Goal: Task Accomplishment & Management: Manage account settings

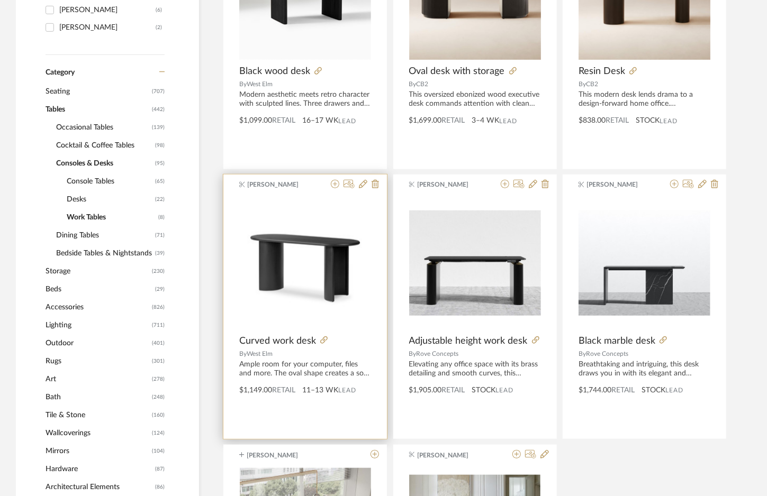
scroll to position [347, 0]
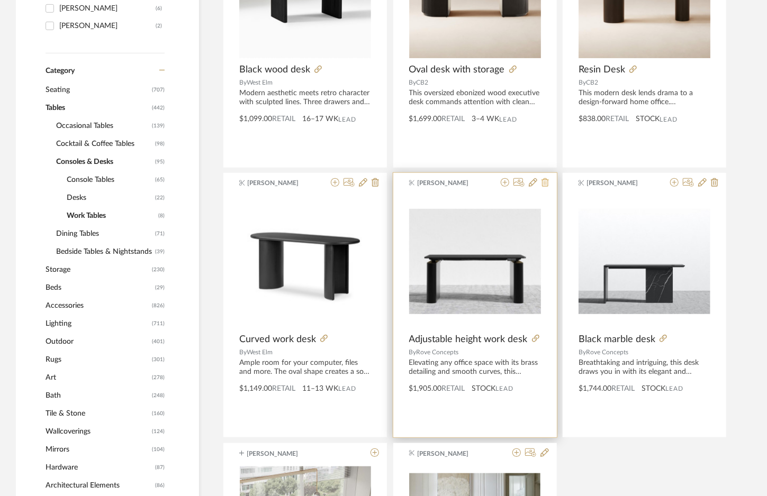
click at [543, 184] on icon at bounding box center [544, 182] width 7 height 8
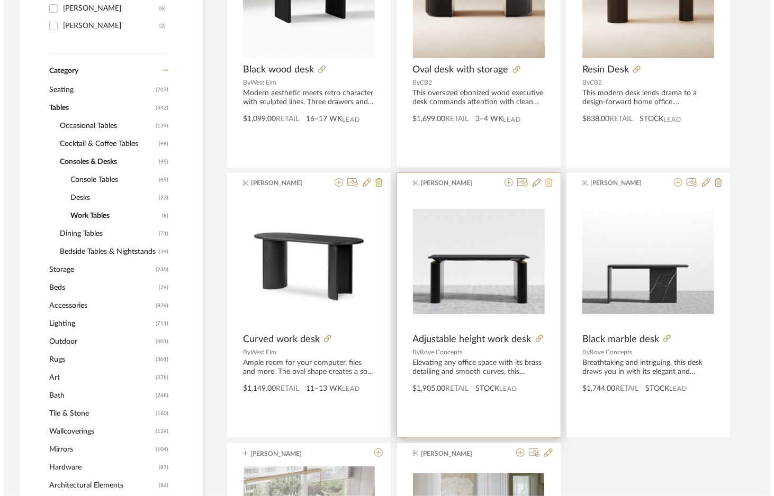
scroll to position [0, 0]
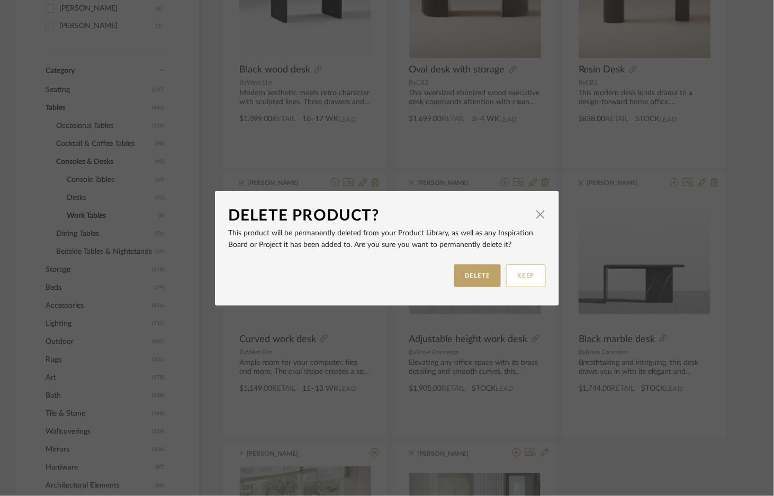
click at [527, 267] on button "KEEP" at bounding box center [526, 276] width 40 height 23
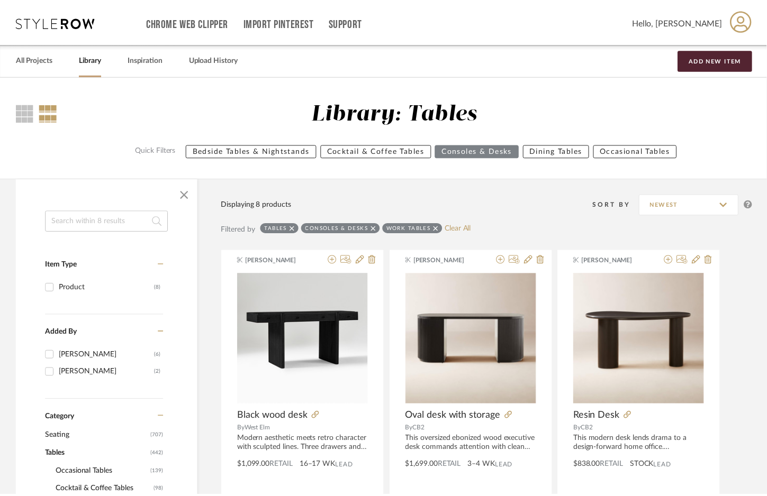
scroll to position [347, 0]
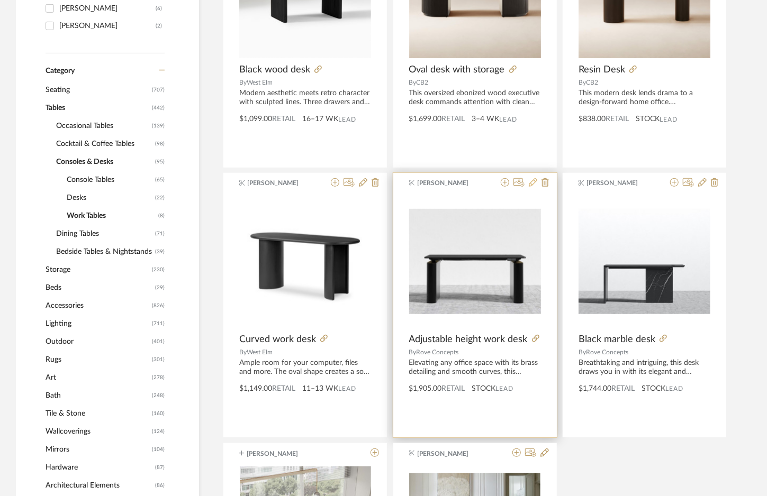
click at [532, 185] on icon at bounding box center [533, 182] width 8 height 8
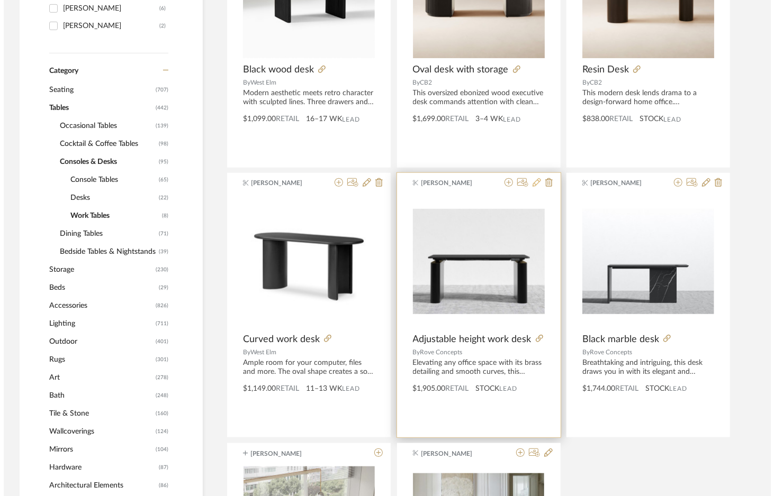
scroll to position [0, 0]
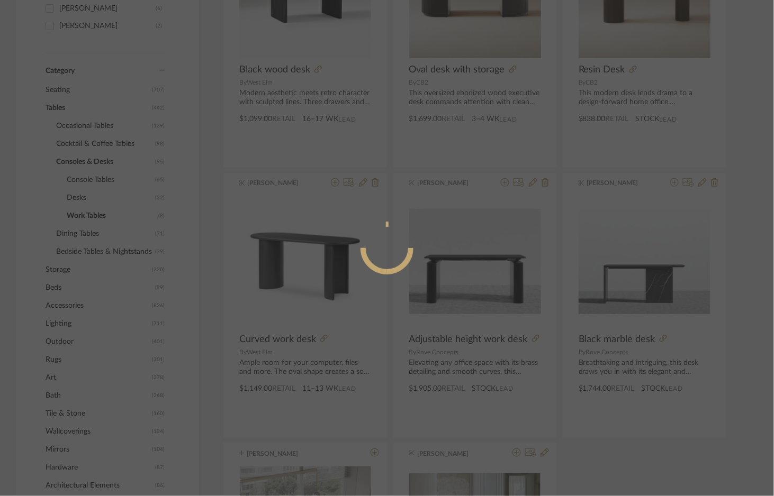
radio input "true"
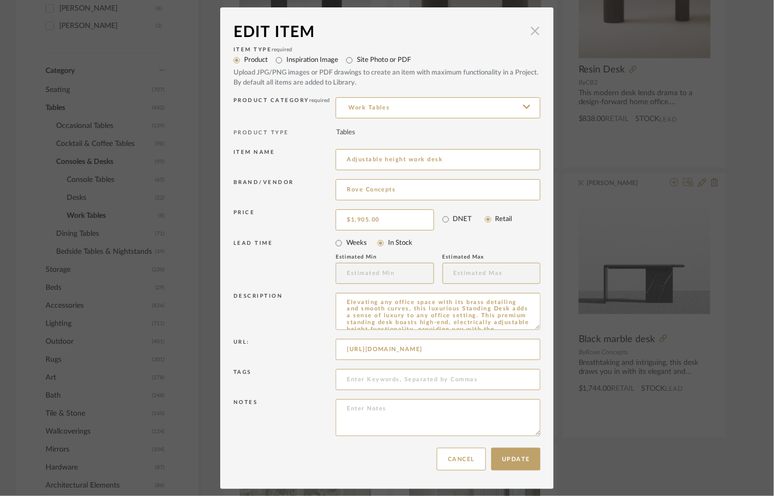
click at [532, 26] on span "button" at bounding box center [535, 31] width 21 height 21
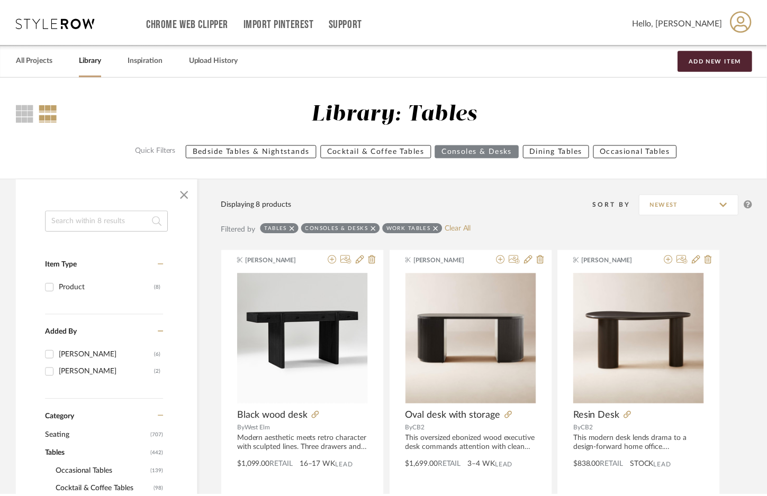
scroll to position [347, 0]
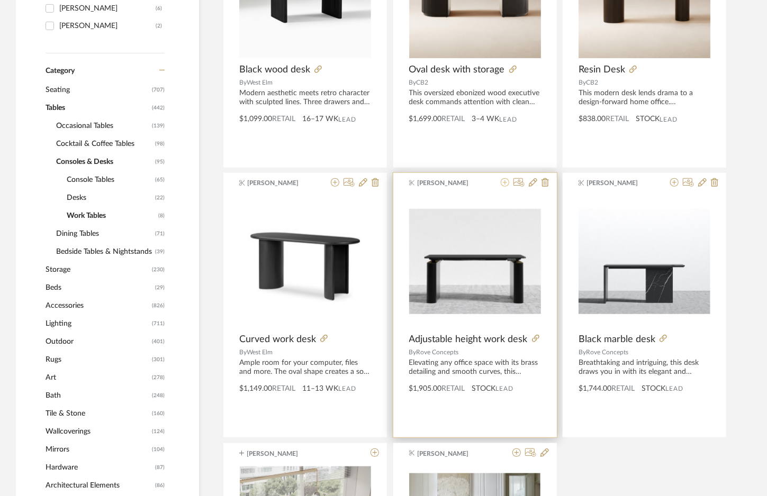
click at [504, 183] on icon at bounding box center [505, 182] width 8 height 8
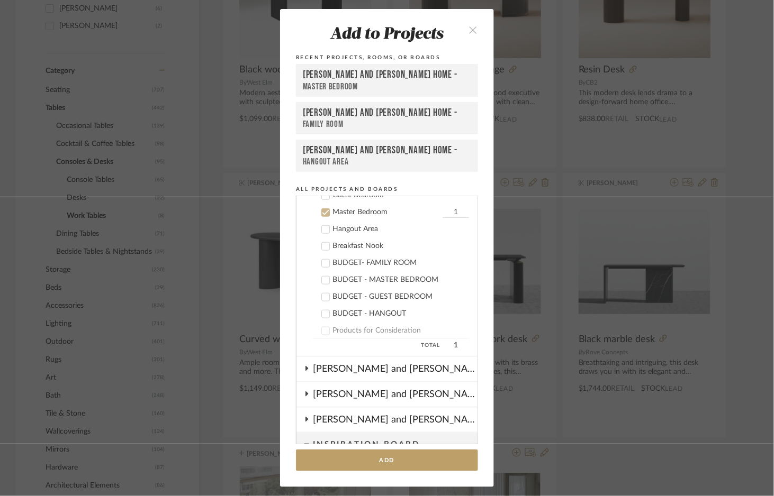
scroll to position [0, 0]
click at [386, 56] on div "Recent Projects, Rooms, or Boards" at bounding box center [387, 58] width 182 height 10
click at [322, 210] on icon at bounding box center [325, 212] width 7 height 7
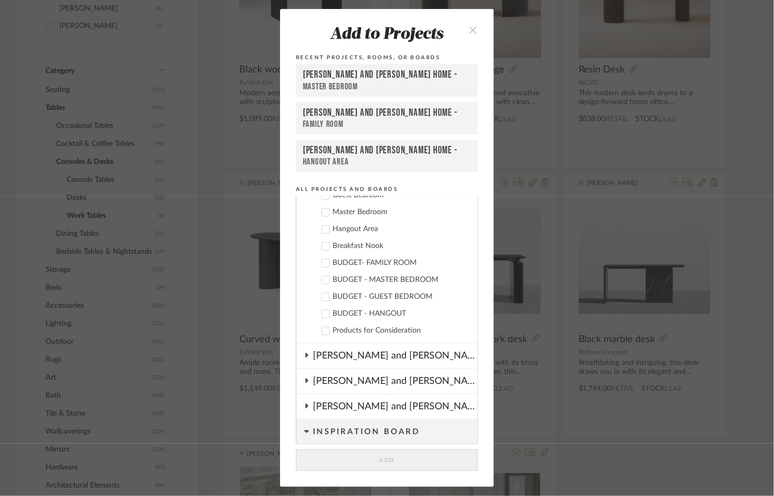
click at [471, 25] on icon "close" at bounding box center [472, 29] width 9 height 9
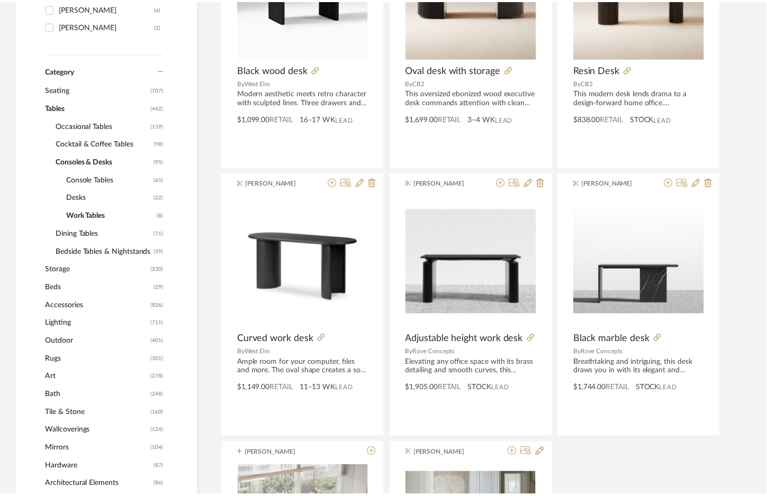
scroll to position [347, 0]
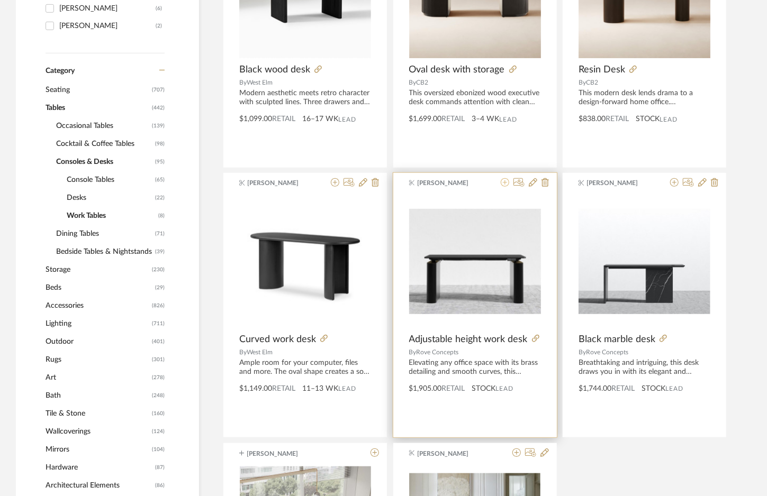
click at [504, 183] on icon at bounding box center [505, 182] width 8 height 8
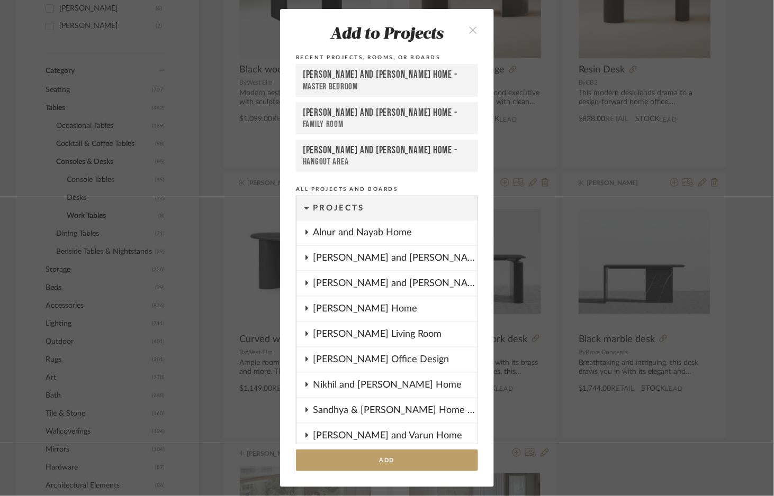
scroll to position [332, 0]
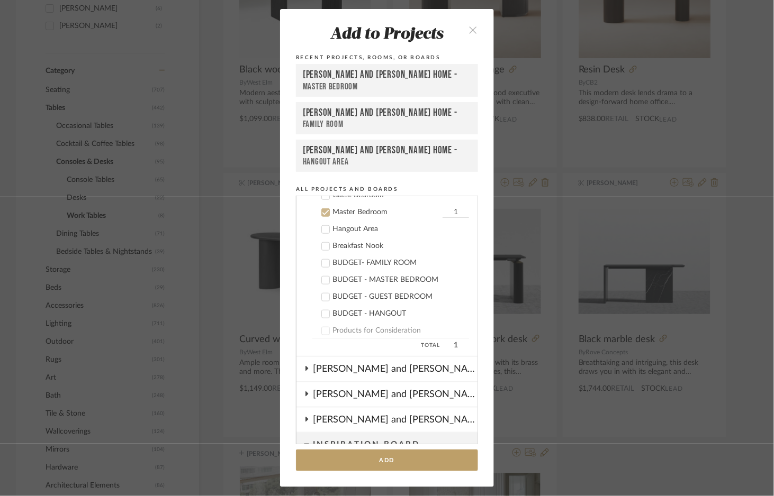
click at [322, 210] on icon at bounding box center [325, 212] width 7 height 7
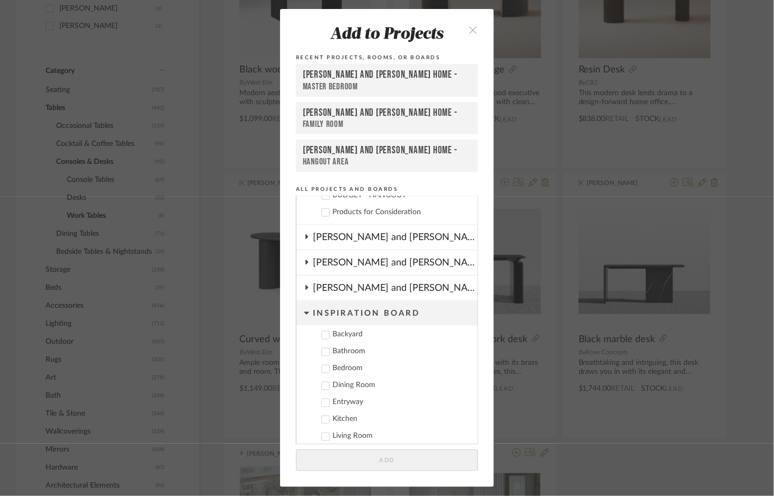
scroll to position [0, 0]
click at [304, 312] on icon at bounding box center [306, 313] width 5 height 3
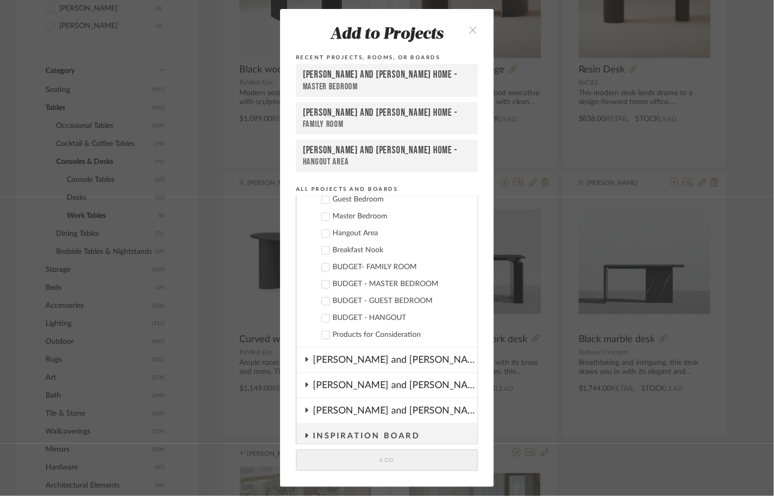
click at [302, 433] on icon at bounding box center [306, 435] width 8 height 5
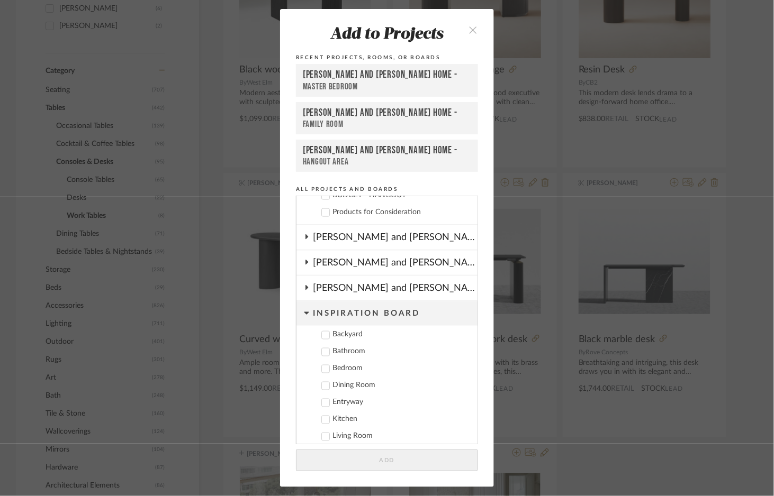
click at [322, 368] on icon at bounding box center [325, 369] width 7 height 7
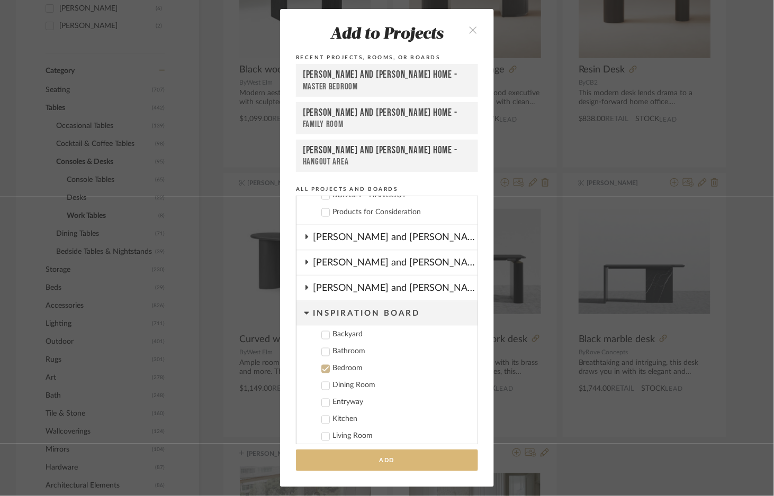
click at [359, 464] on button "Add" at bounding box center [387, 461] width 182 height 22
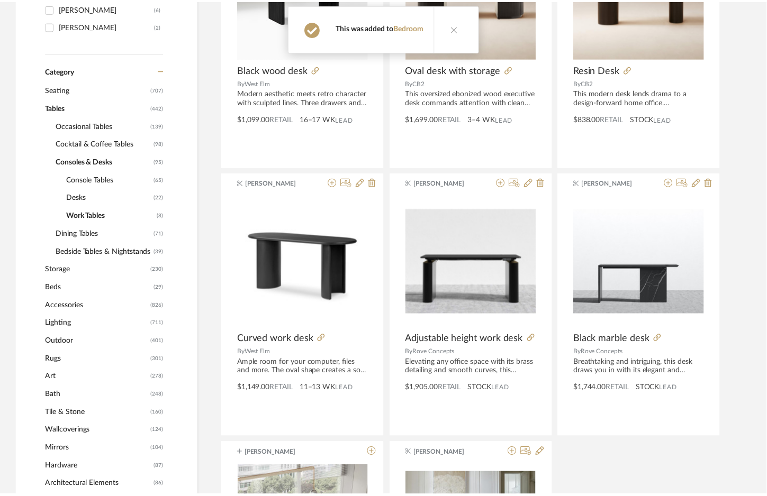
scroll to position [347, 0]
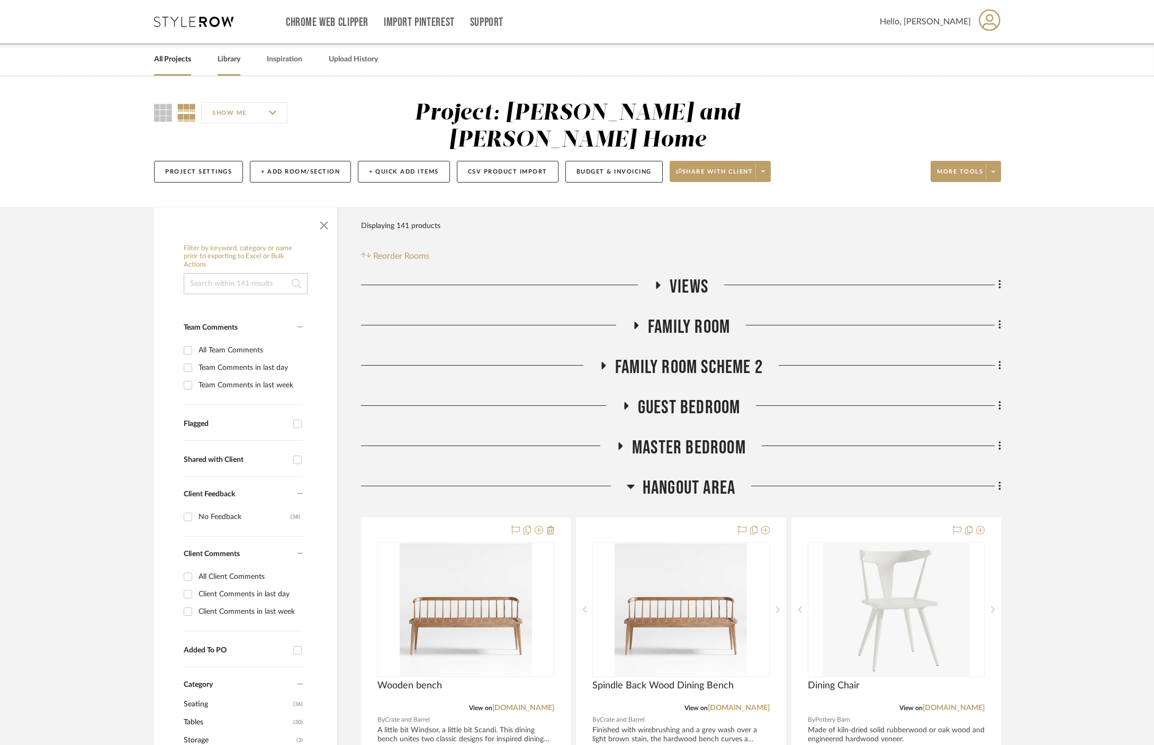
click at [240, 59] on link "Library" at bounding box center [229, 59] width 23 height 14
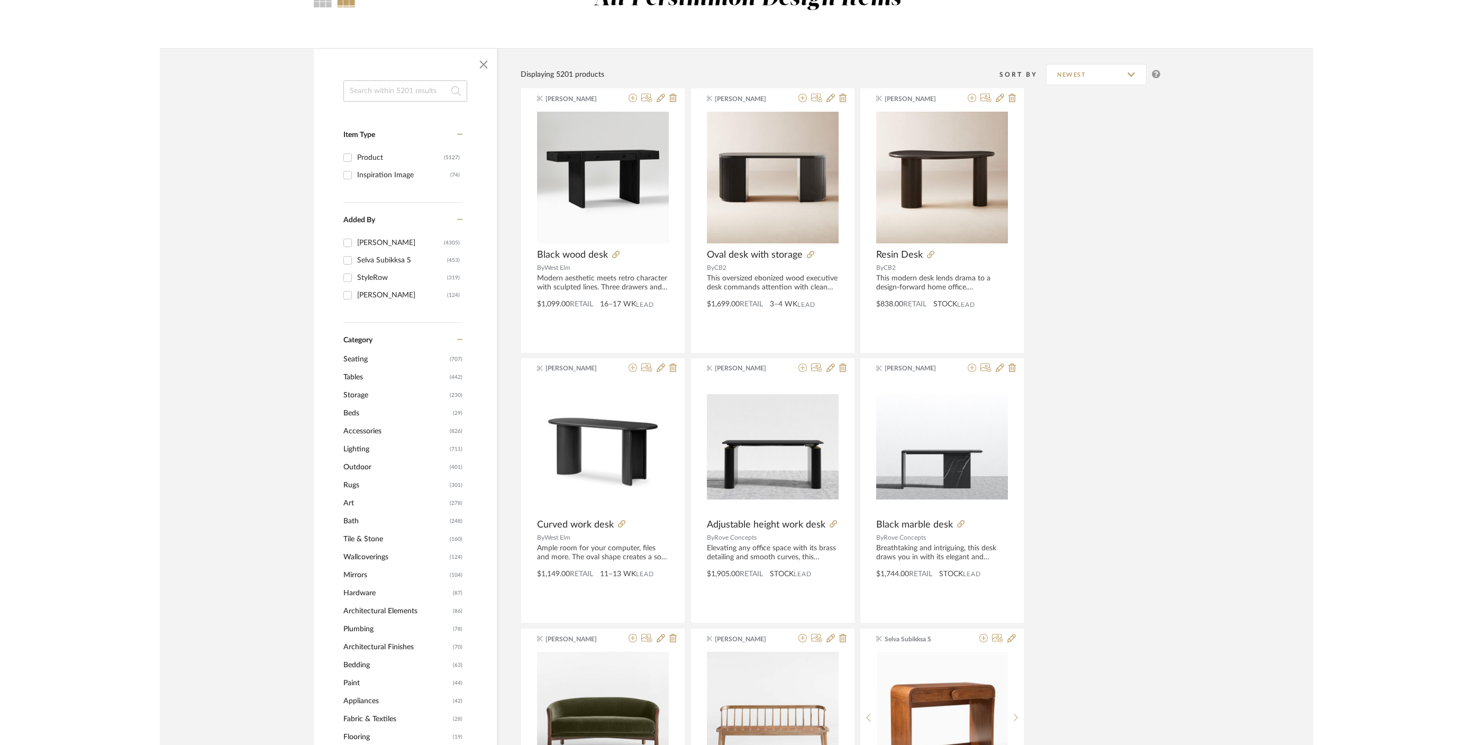
scroll to position [107, 0]
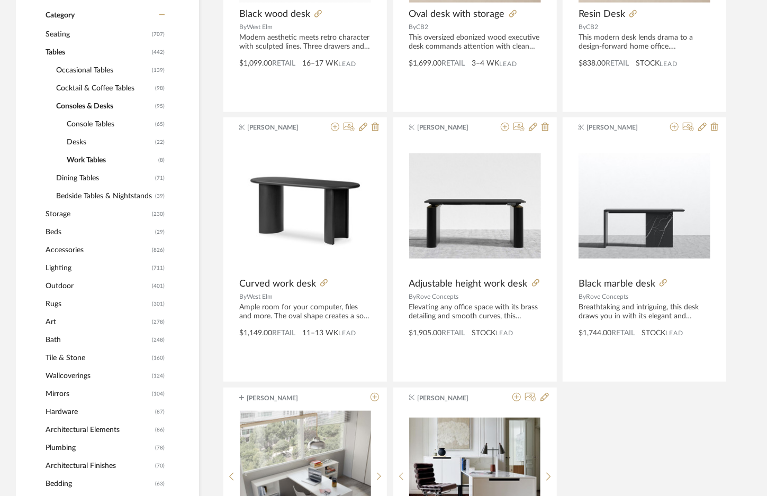
scroll to position [407, 0]
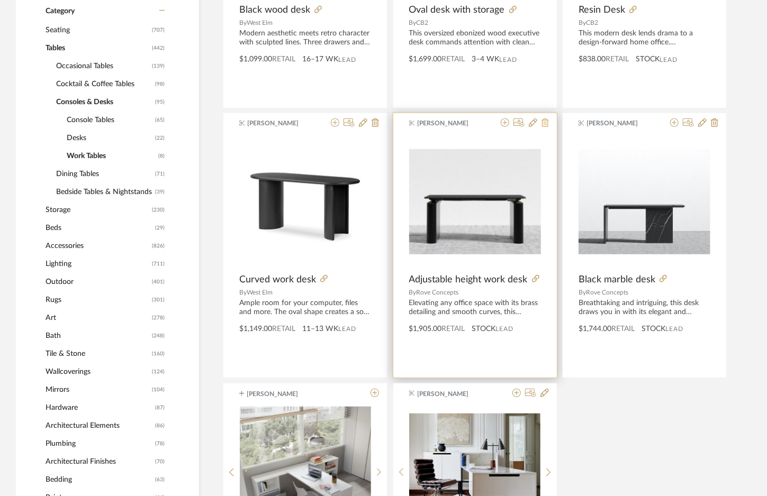
click at [544, 121] on icon at bounding box center [544, 123] width 7 height 8
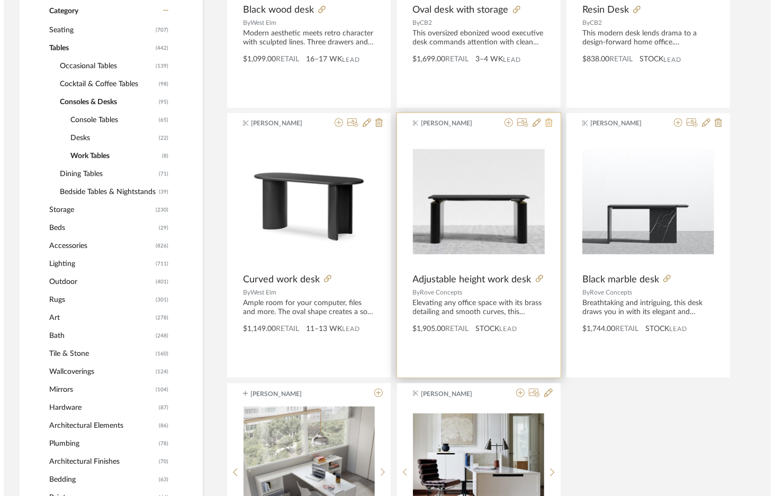
scroll to position [0, 0]
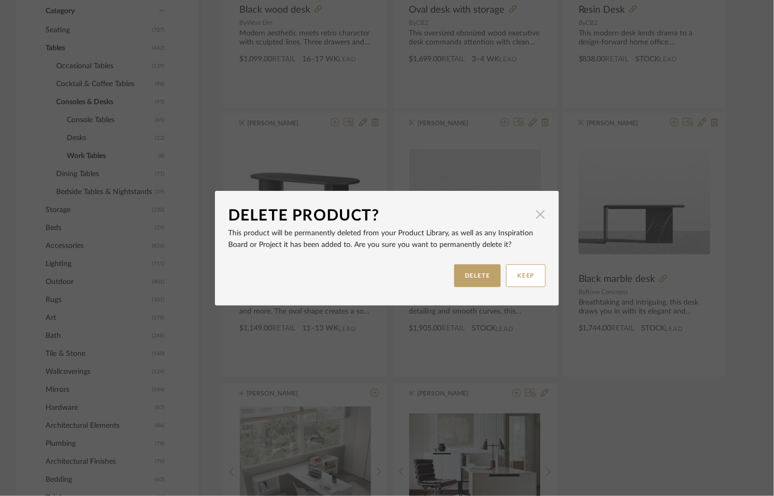
click at [538, 216] on span "button" at bounding box center [540, 214] width 21 height 21
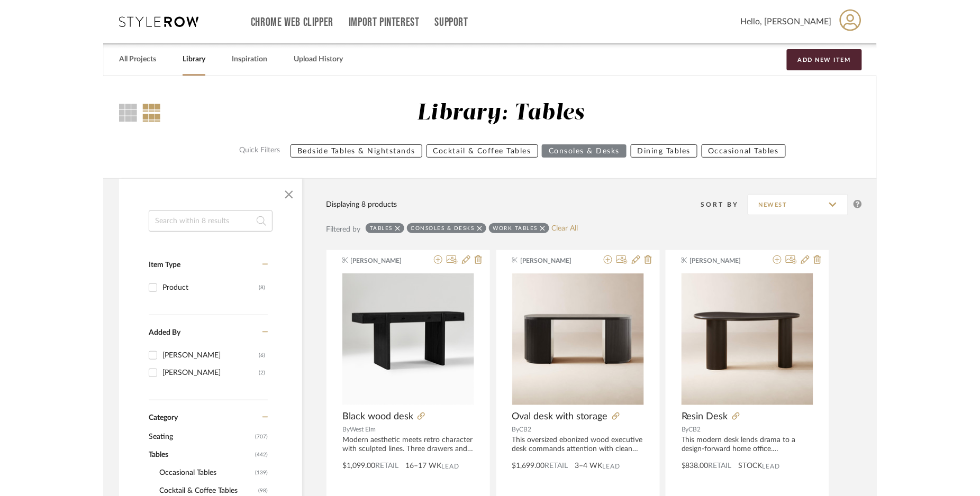
scroll to position [406, 0]
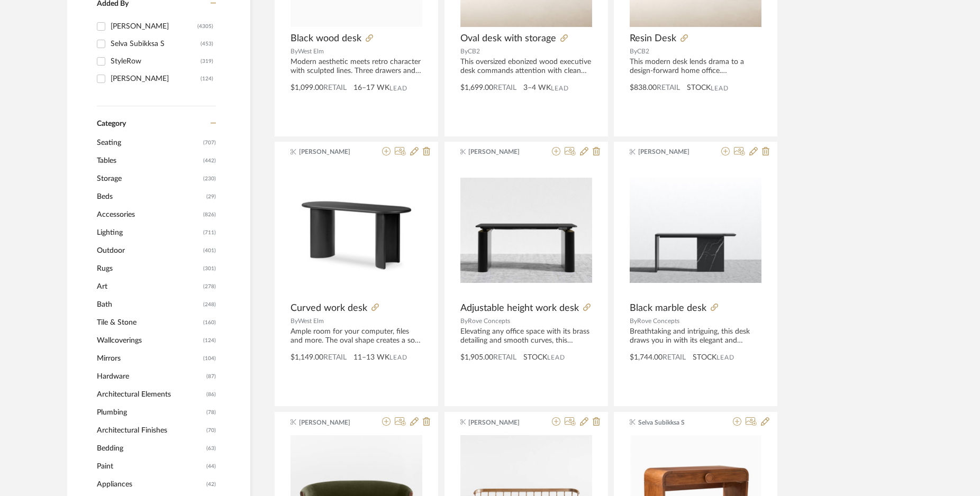
scroll to position [332, 0]
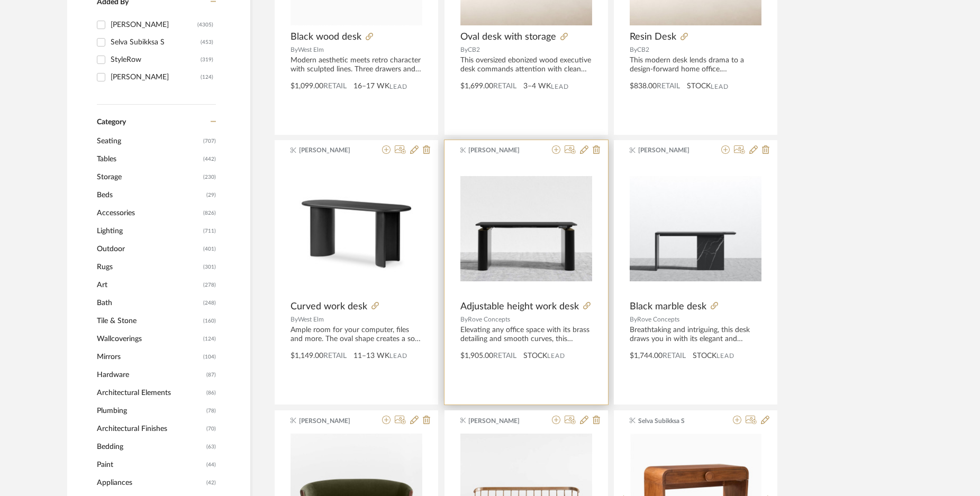
click at [511, 332] on div "Elevating any office space with its brass detailing and smooth curves, this lux…" at bounding box center [526, 335] width 132 height 18
click at [500, 301] on span "Adjustable height work desk" at bounding box center [519, 307] width 119 height 12
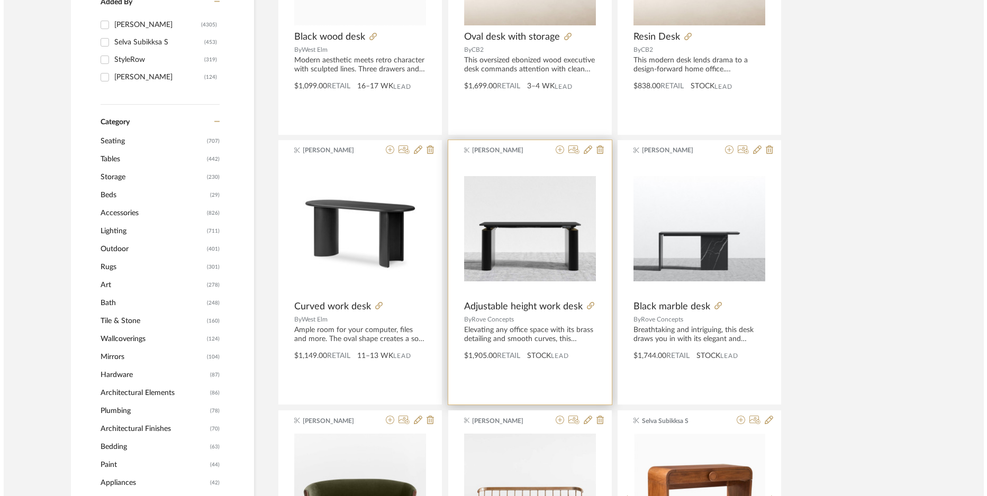
scroll to position [0, 0]
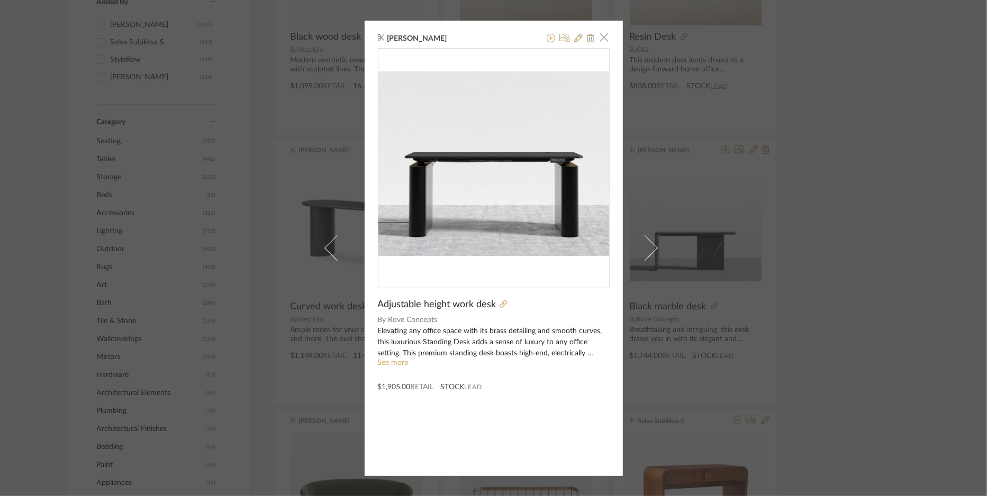
click at [599, 37] on span "button" at bounding box center [604, 37] width 21 height 21
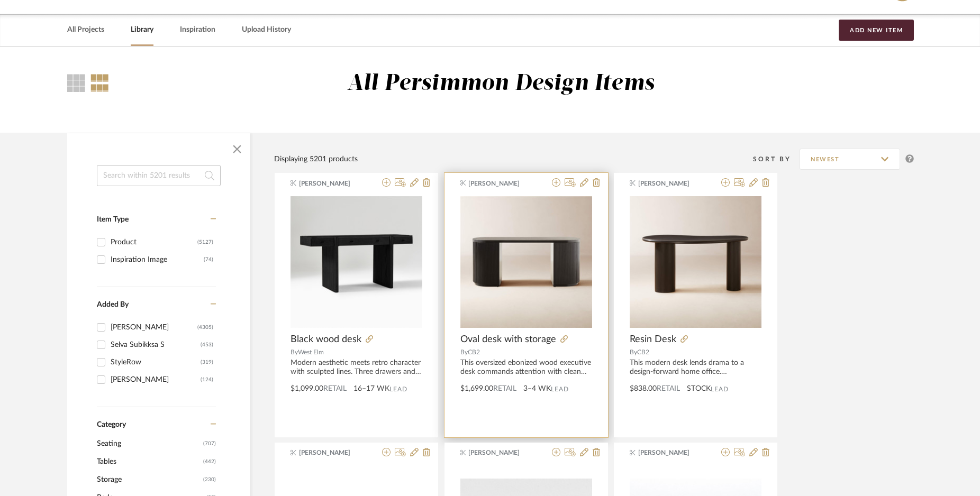
scroll to position [26, 0]
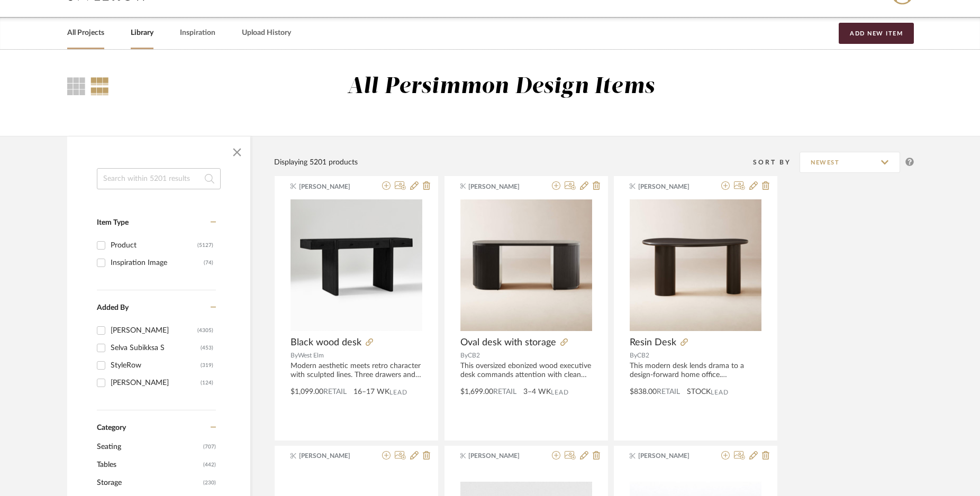
click at [89, 35] on link "All Projects" at bounding box center [85, 33] width 37 height 14
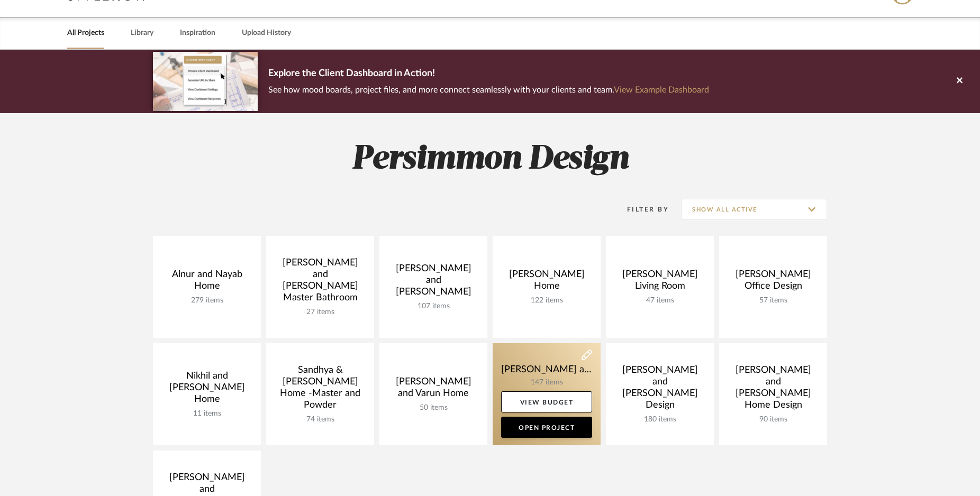
click at [553, 372] on link at bounding box center [547, 394] width 108 height 102
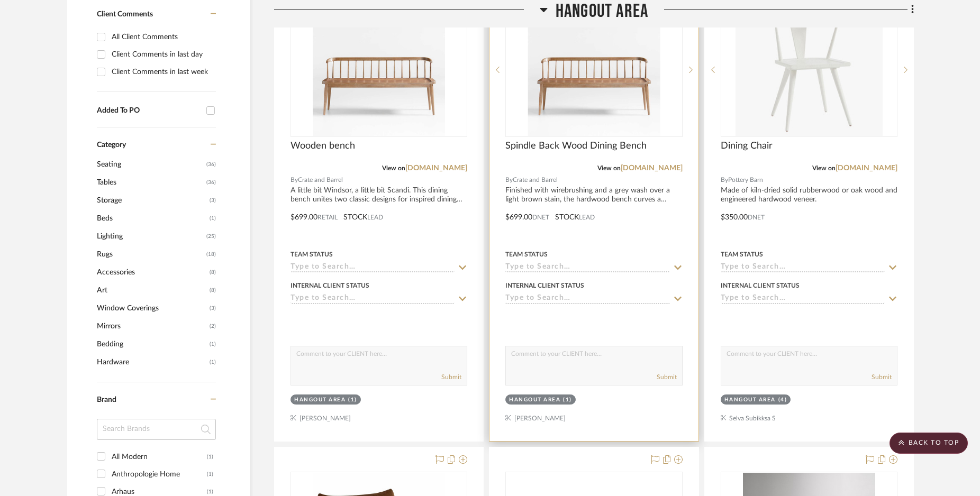
scroll to position [447, 0]
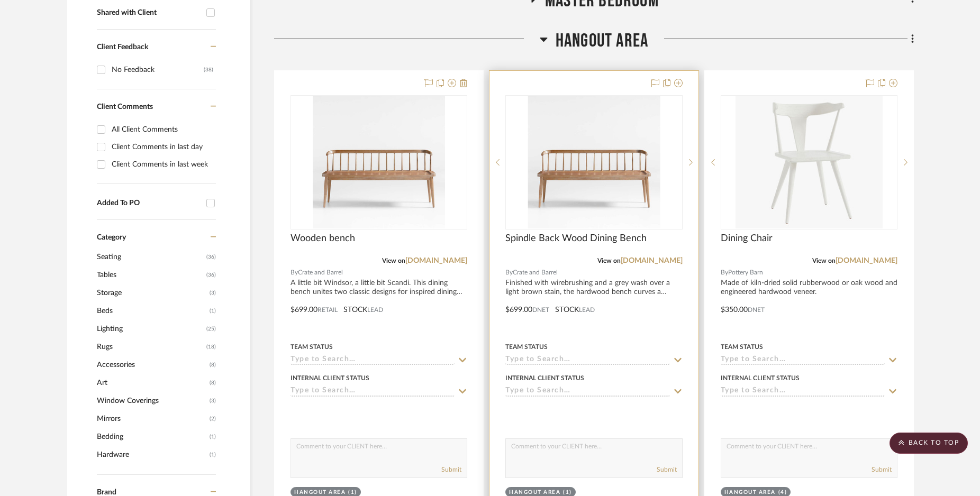
click at [621, 114] on img "0" at bounding box center [594, 162] width 132 height 132
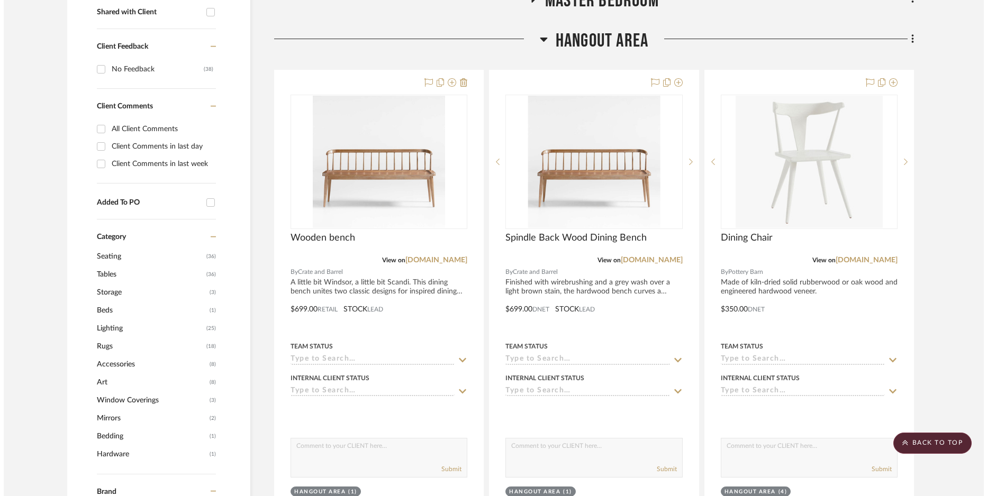
scroll to position [0, 0]
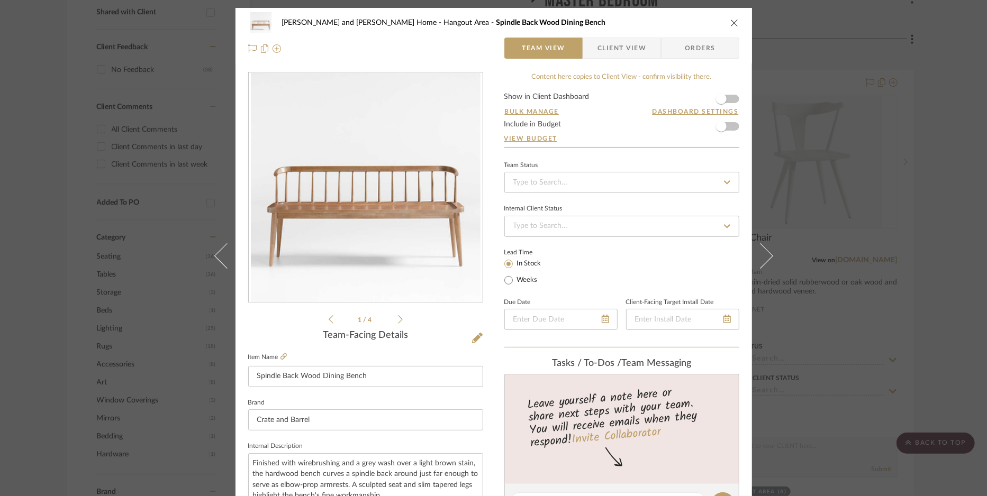
click at [399, 320] on div "1 / 4" at bounding box center [365, 199] width 235 height 254
click at [398, 320] on icon at bounding box center [400, 320] width 5 height 10
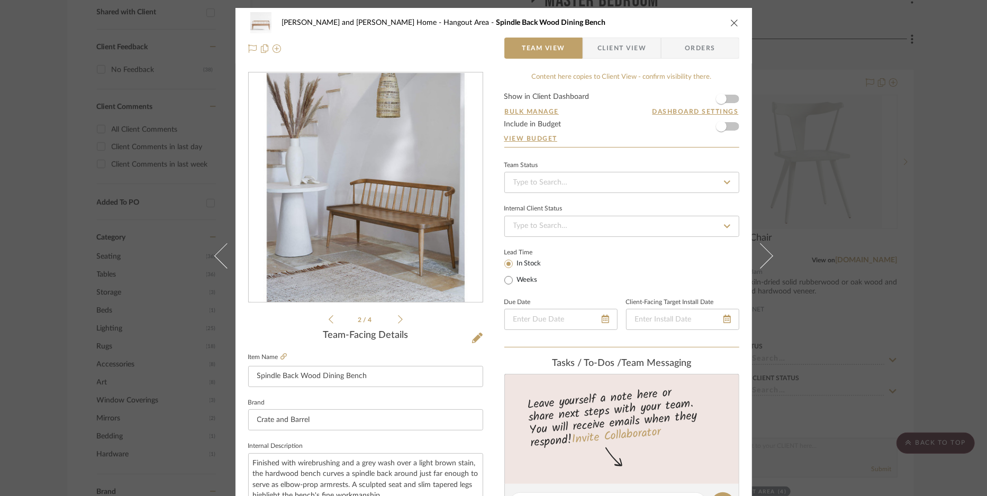
click at [398, 320] on icon at bounding box center [400, 320] width 5 height 10
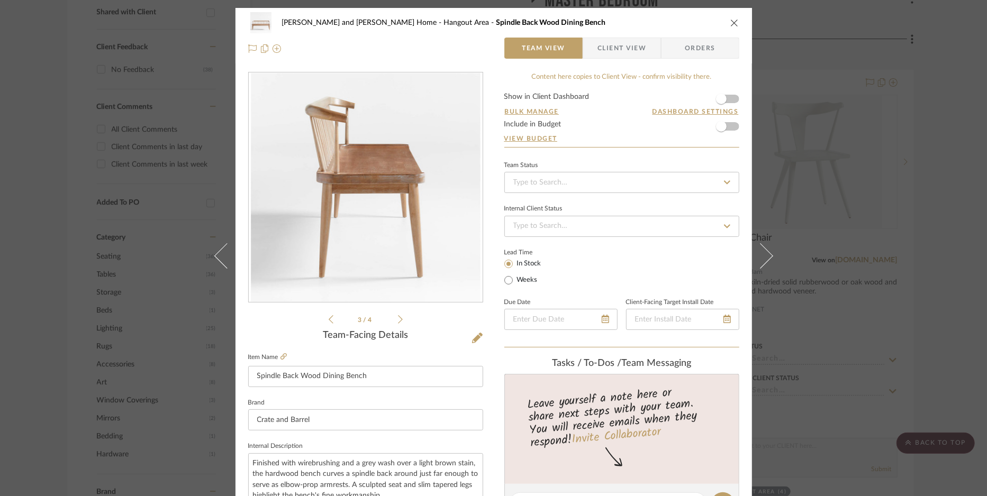
click at [398, 320] on icon at bounding box center [400, 320] width 5 height 10
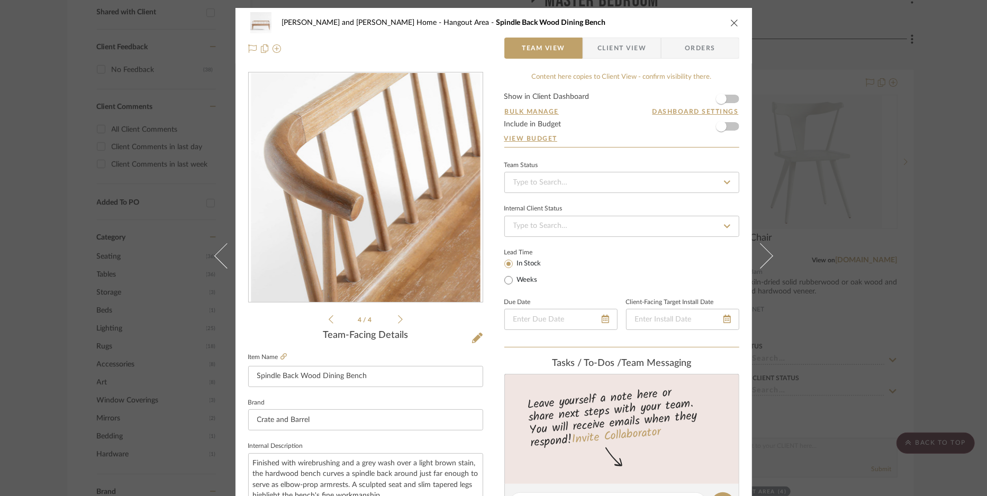
click at [398, 320] on icon at bounding box center [400, 320] width 5 height 10
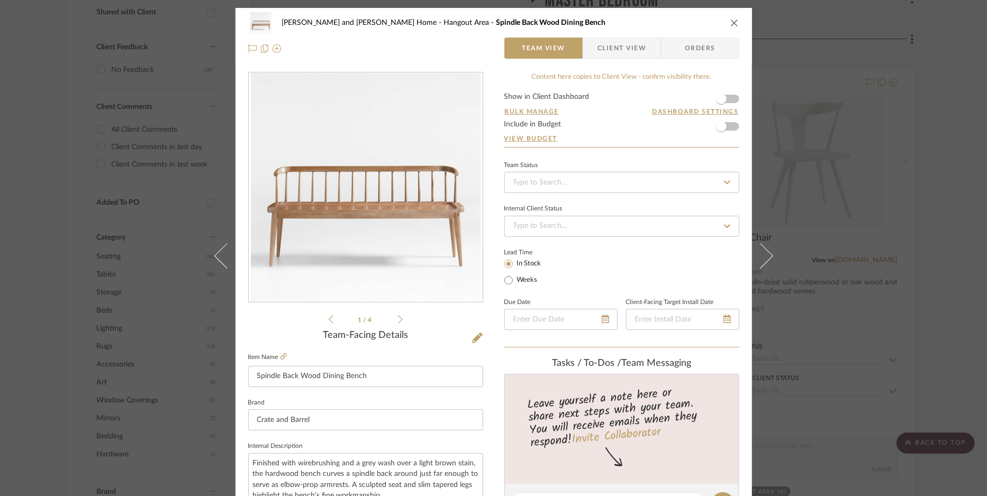
click at [792, 135] on div "Sharika and Ashish Home Hangout Area Spindle Back Wood Dining Bench Team View C…" at bounding box center [493, 248] width 987 height 496
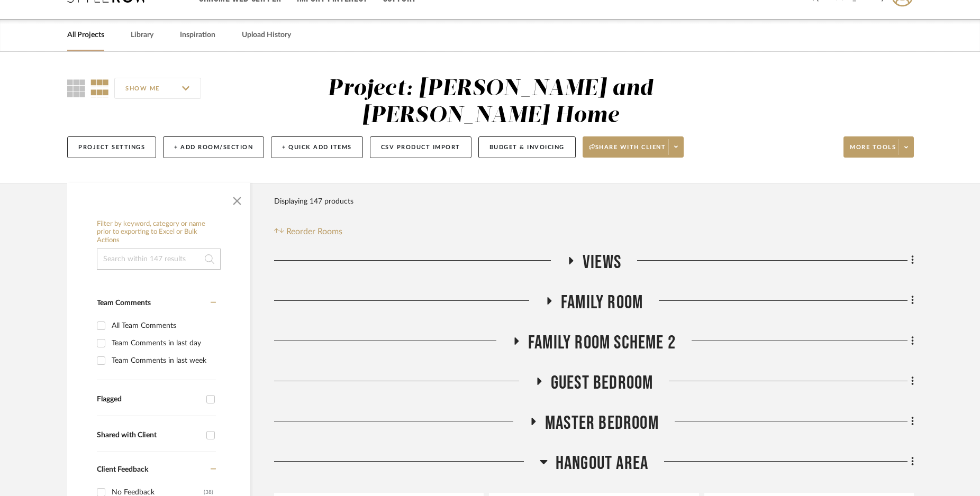
scroll to position [65, 0]
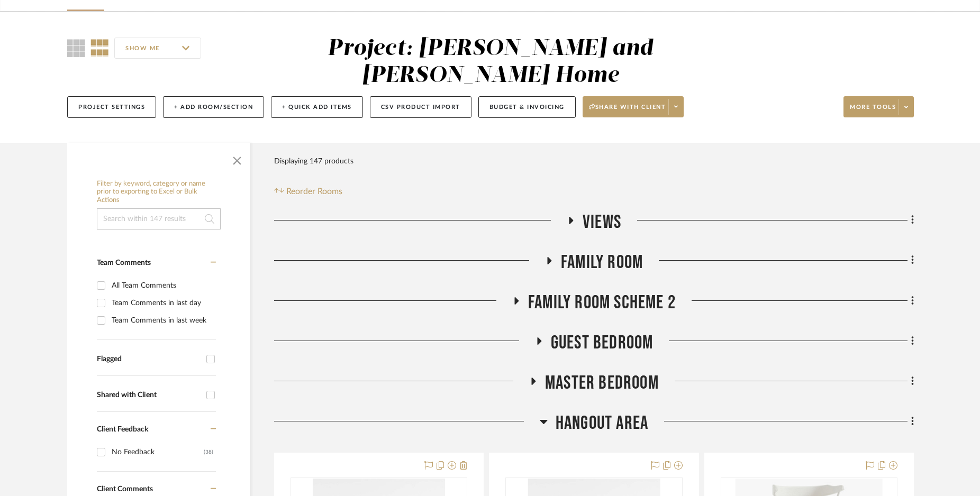
click at [543, 420] on icon at bounding box center [543, 422] width 7 height 4
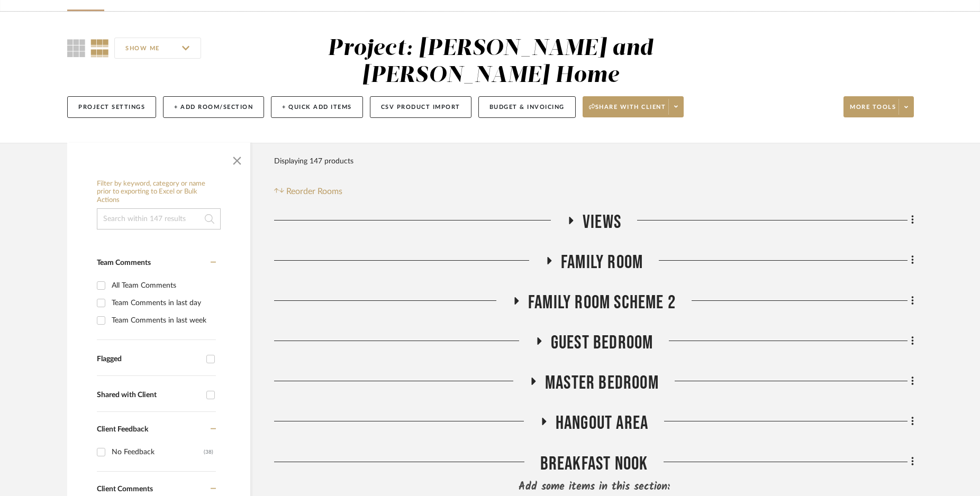
click at [534, 377] on fa-icon at bounding box center [533, 384] width 8 height 15
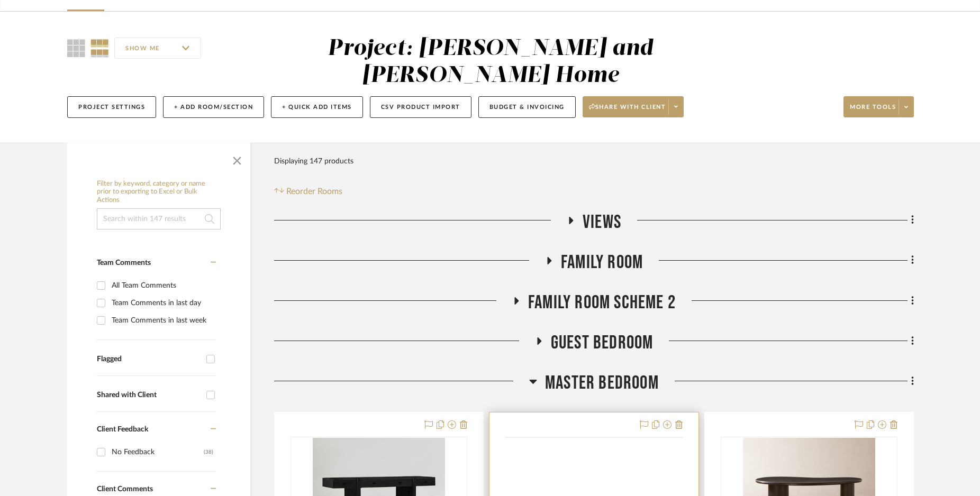
scroll to position [362, 0]
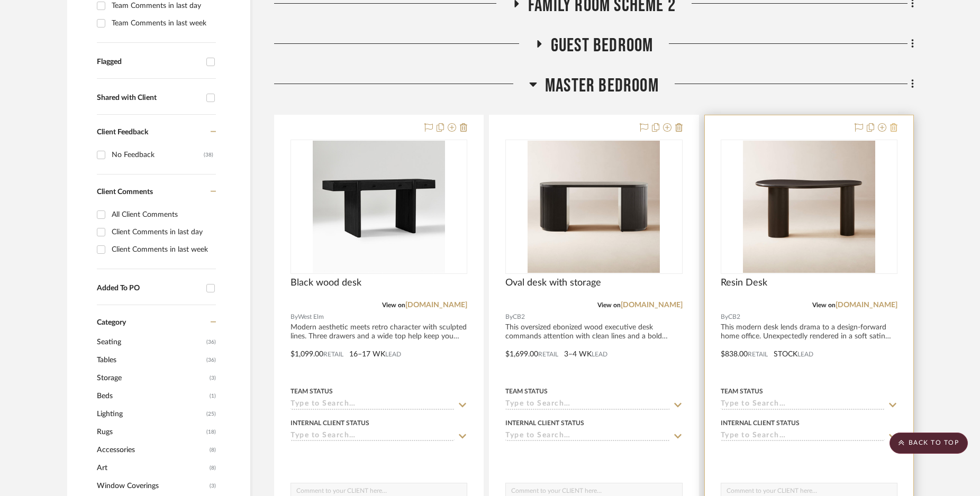
click at [893, 123] on icon at bounding box center [893, 127] width 7 height 8
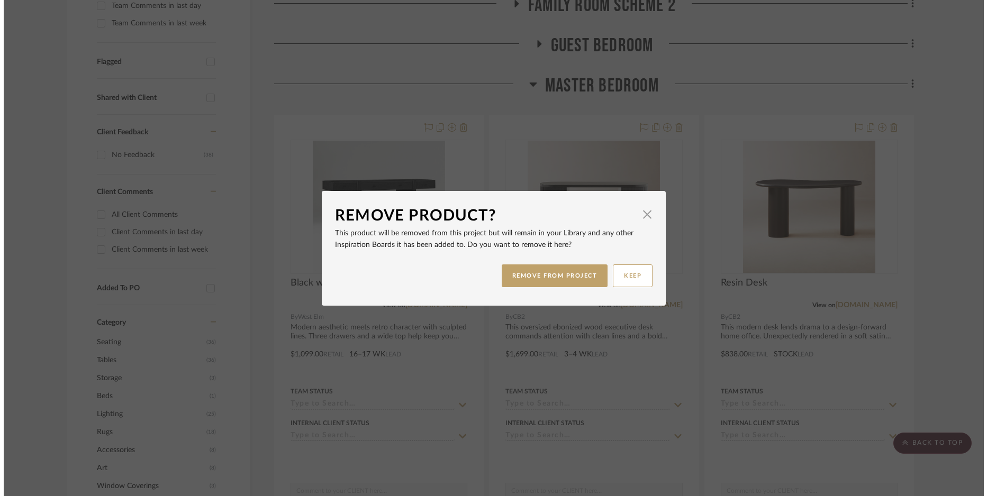
scroll to position [0, 0]
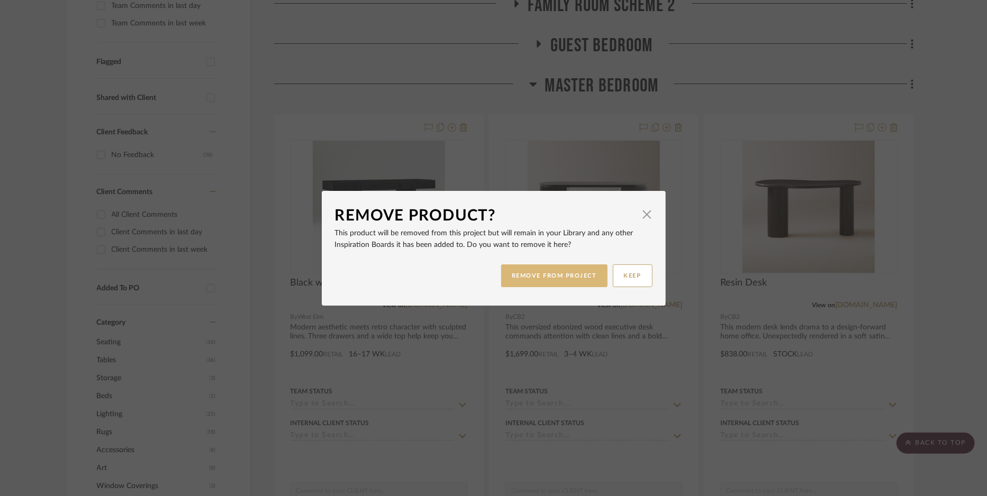
click at [578, 277] on button "REMOVE FROM PROJECT" at bounding box center [554, 276] width 106 height 23
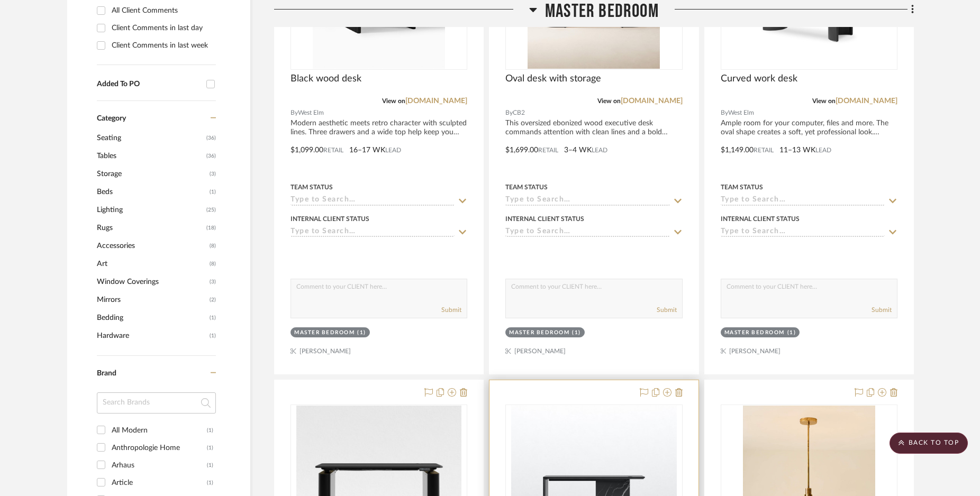
scroll to position [686, 0]
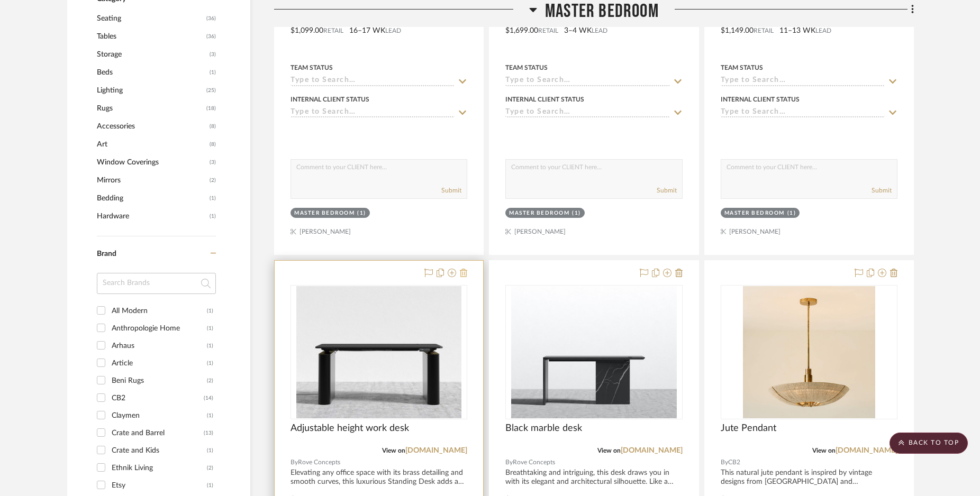
click at [463, 269] on icon at bounding box center [463, 273] width 7 height 8
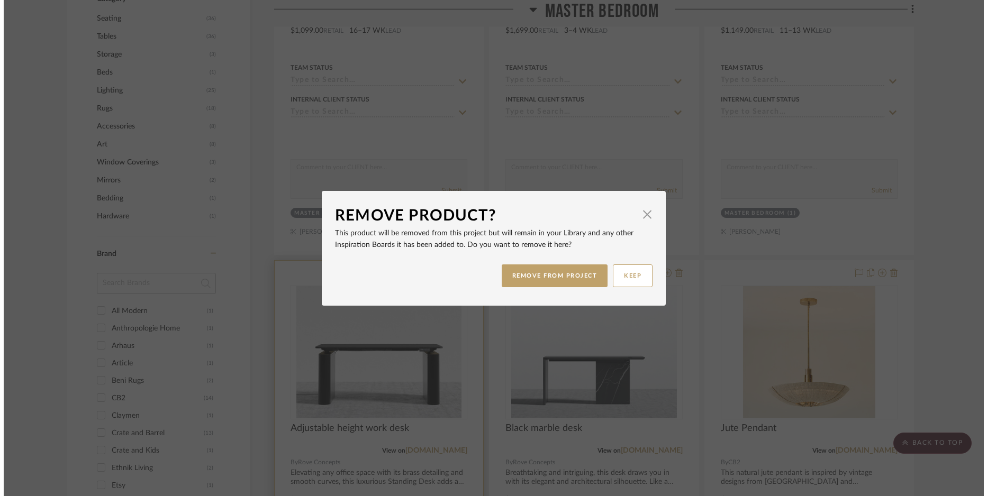
scroll to position [0, 0]
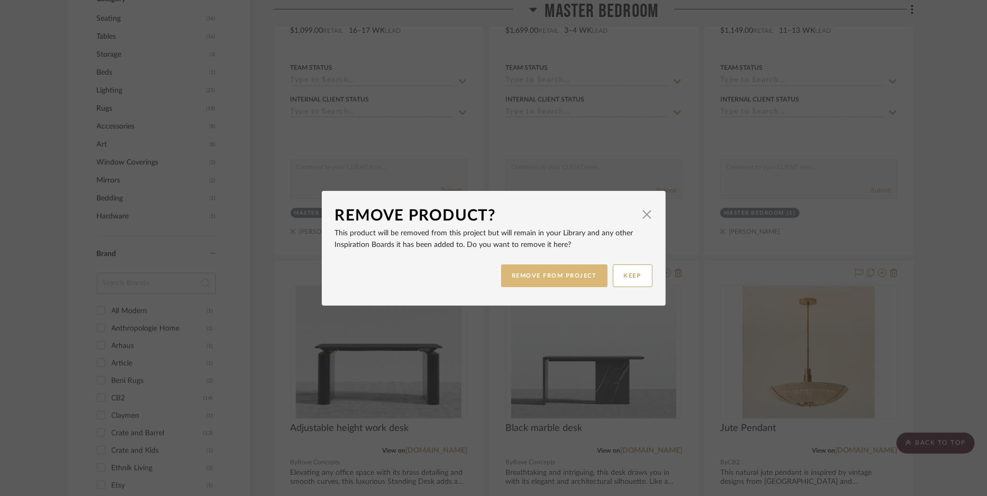
click at [554, 274] on button "REMOVE FROM PROJECT" at bounding box center [554, 276] width 106 height 23
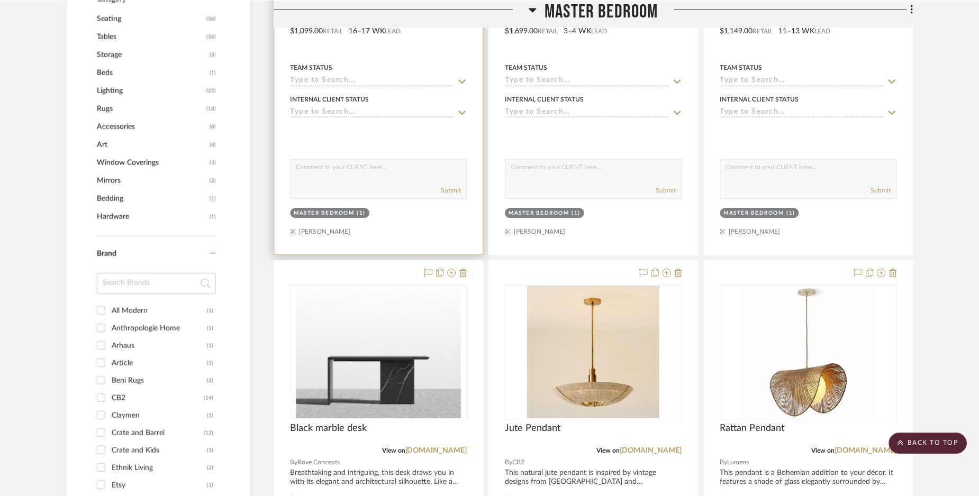
scroll to position [401, 0]
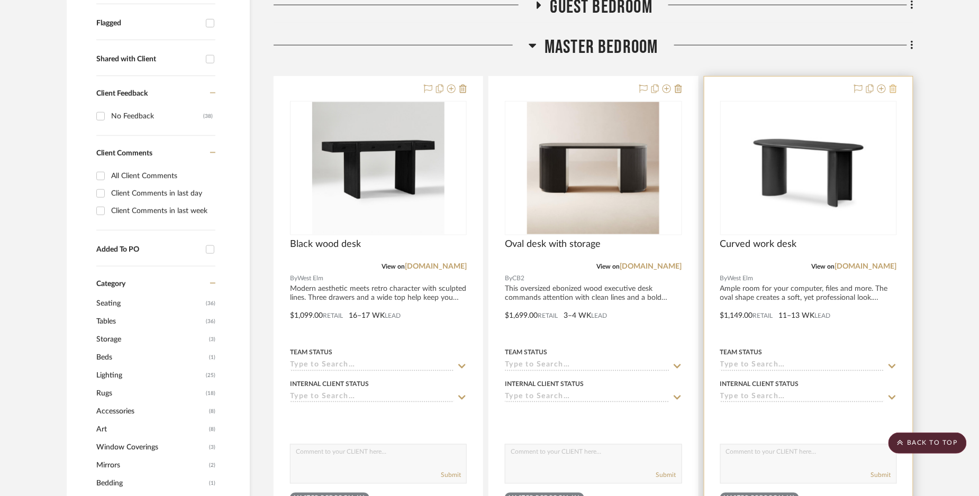
click at [896, 85] on icon at bounding box center [893, 89] width 7 height 8
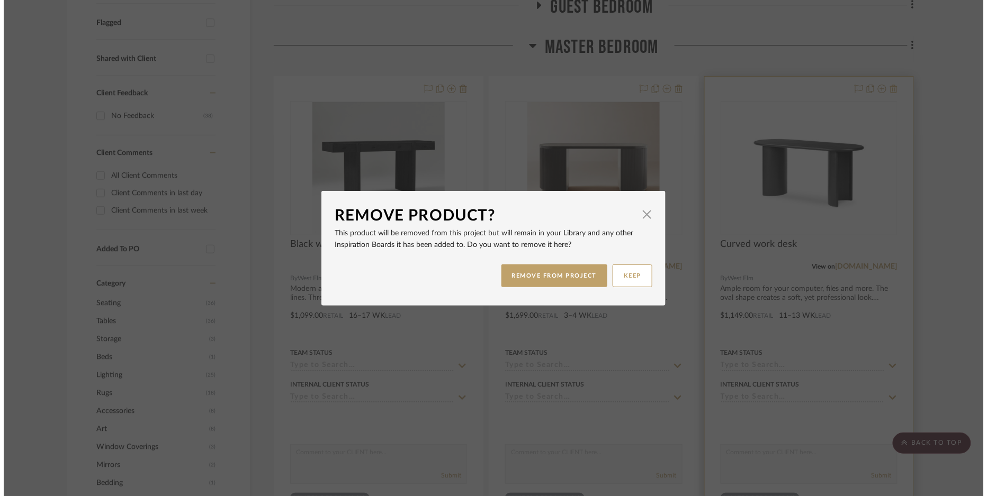
scroll to position [0, 0]
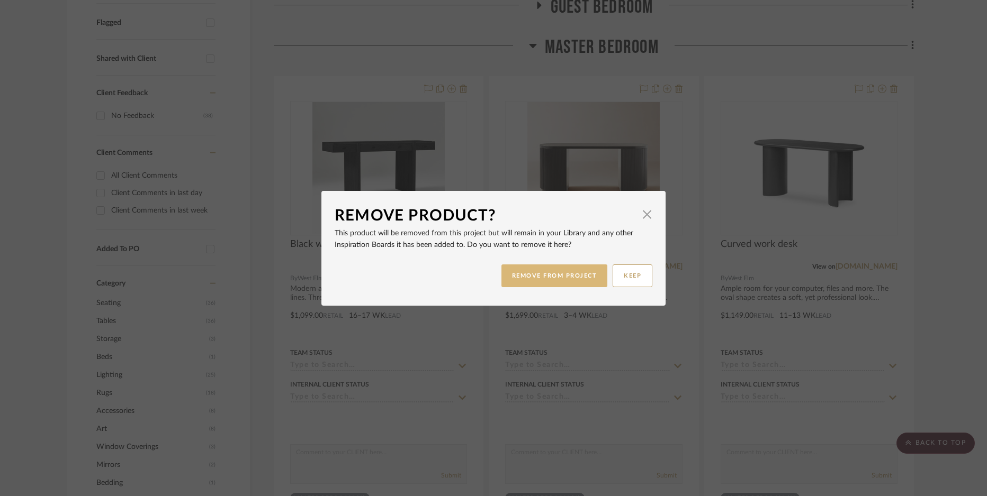
click at [538, 271] on button "REMOVE FROM PROJECT" at bounding box center [554, 276] width 106 height 23
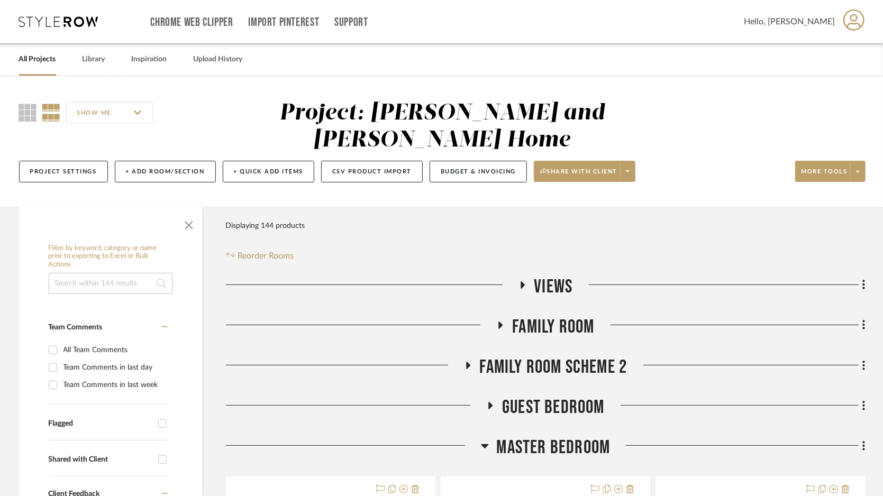
click at [47, 60] on link "All Projects" at bounding box center [37, 59] width 37 height 14
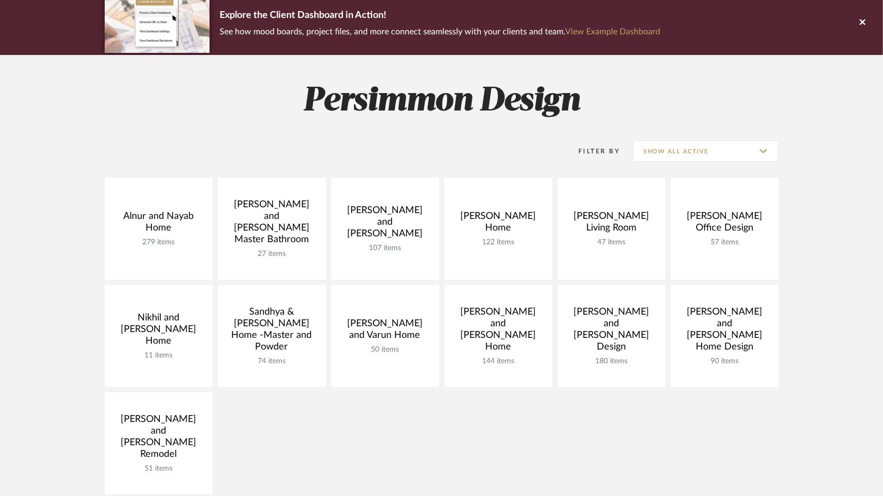
scroll to position [113, 0]
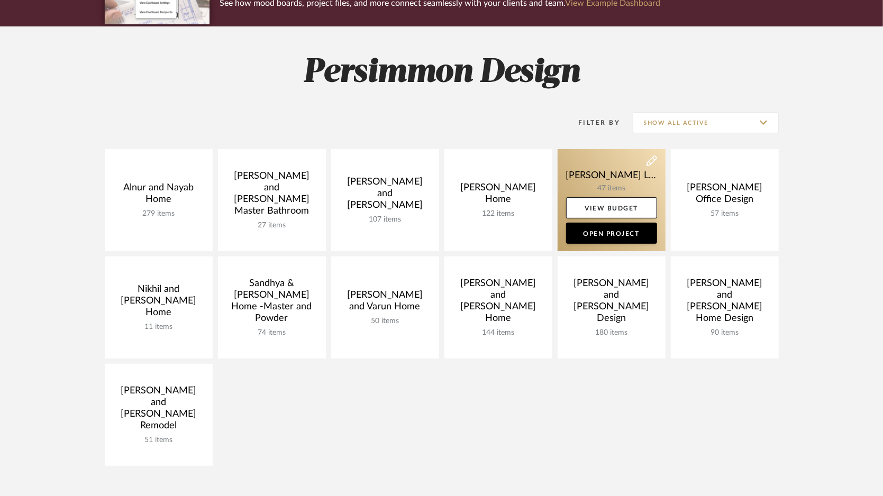
click at [629, 185] on link at bounding box center [612, 200] width 108 height 102
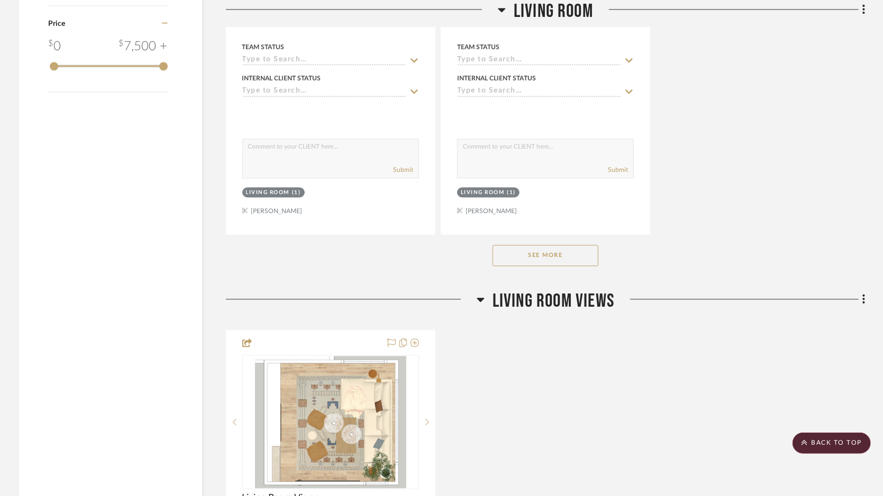
scroll to position [1516, 0]
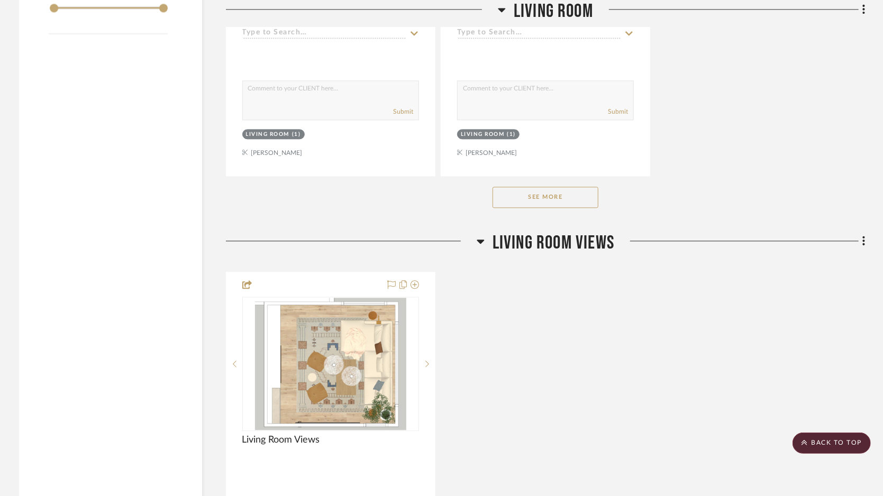
click at [572, 200] on button "See More" at bounding box center [546, 197] width 106 height 21
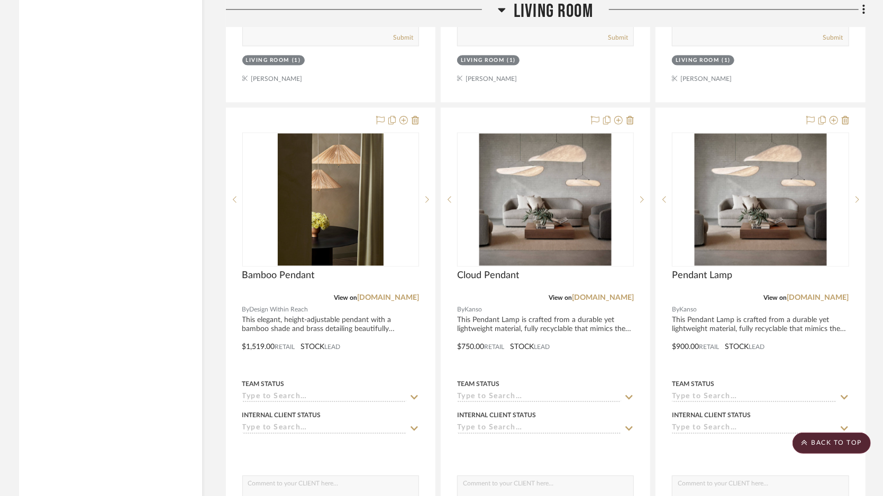
scroll to position [1585, 0]
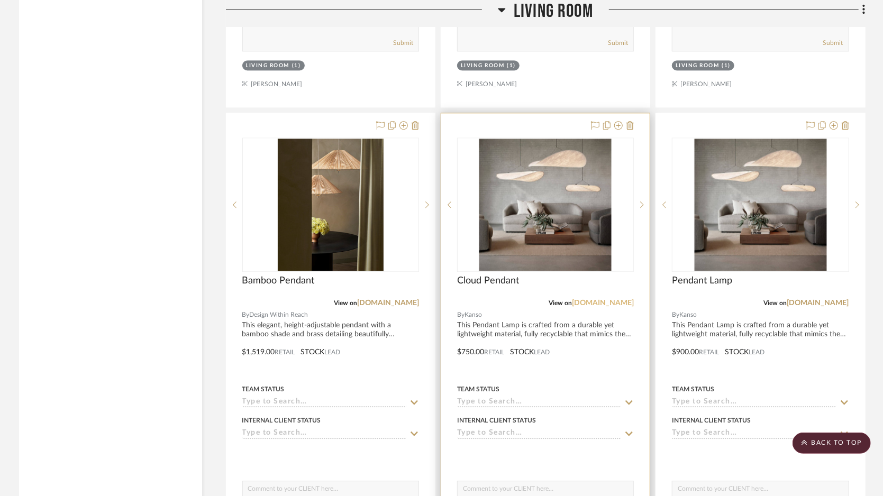
click at [600, 304] on link "shopkanso.com" at bounding box center [603, 303] width 62 height 7
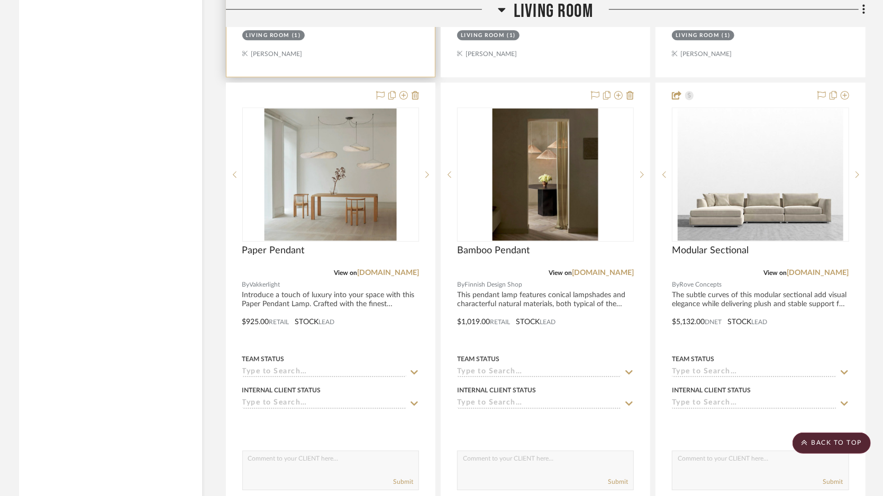
scroll to position [2065, 0]
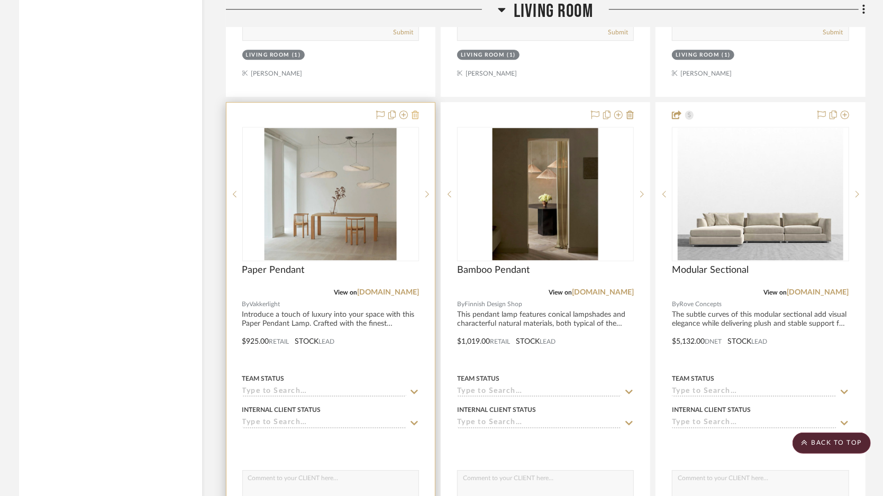
click at [417, 116] on icon at bounding box center [415, 115] width 7 height 8
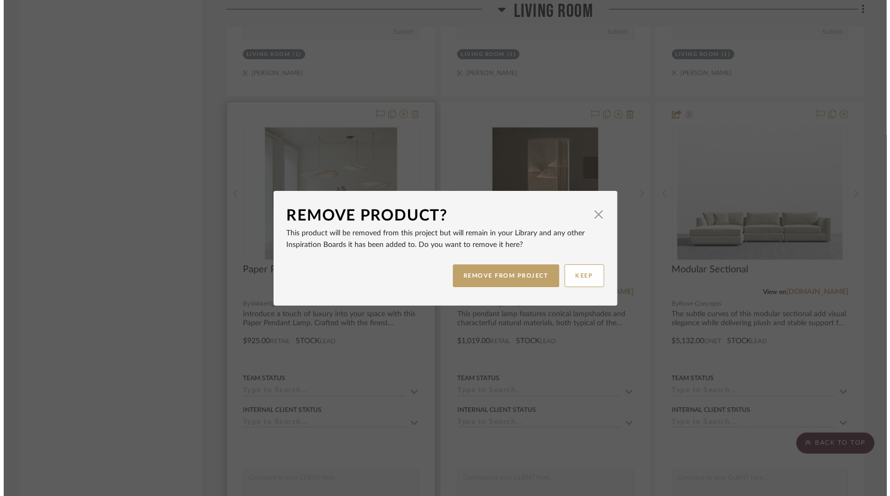
scroll to position [0, 0]
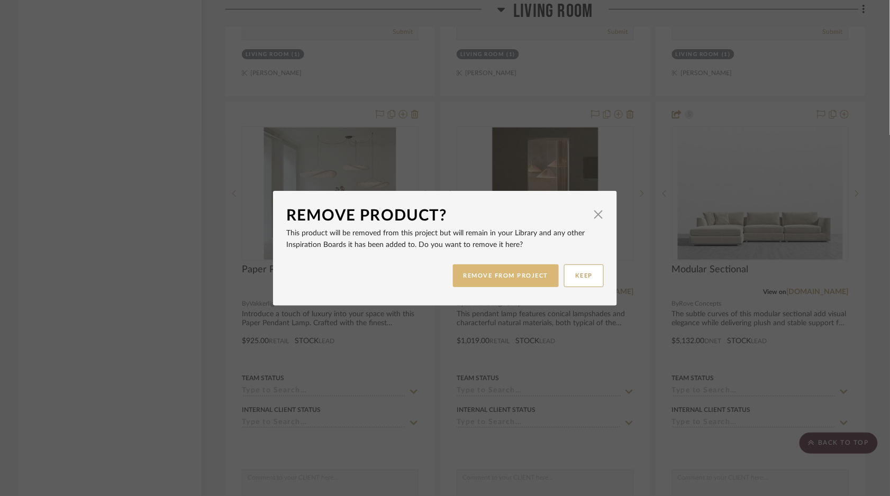
click at [521, 268] on button "REMOVE FROM PROJECT" at bounding box center [506, 276] width 106 height 23
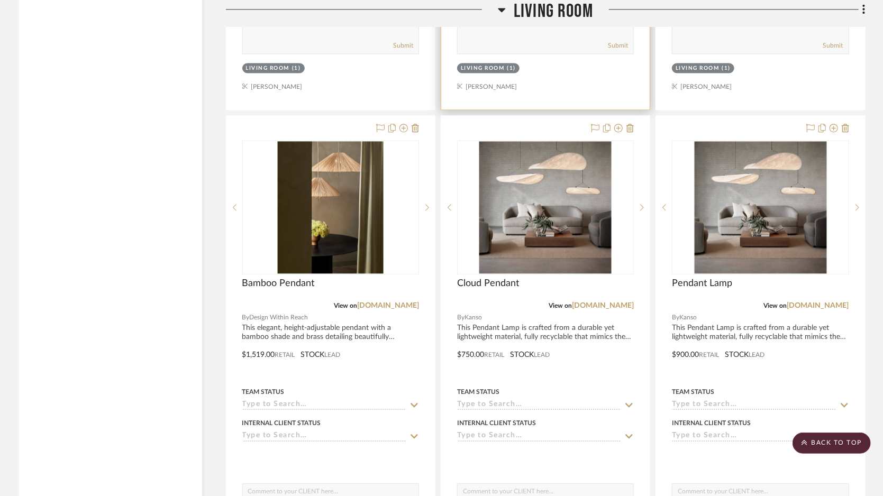
scroll to position [1091, 0]
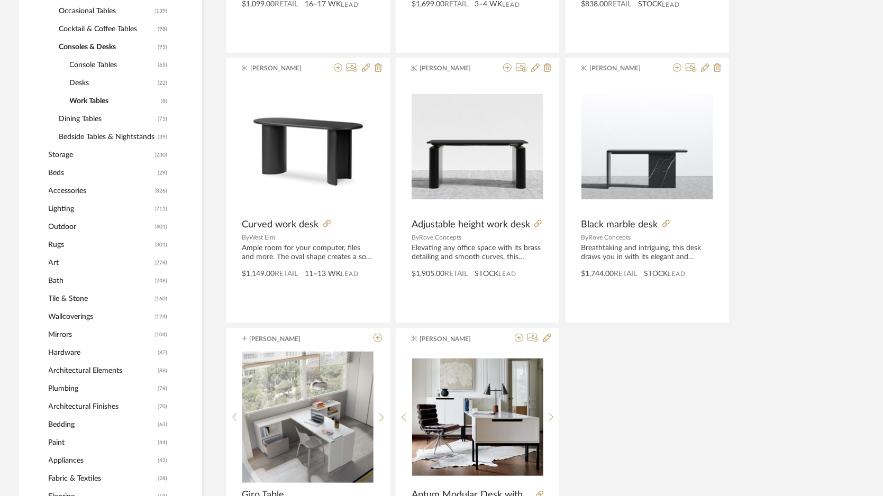
scroll to position [194, 0]
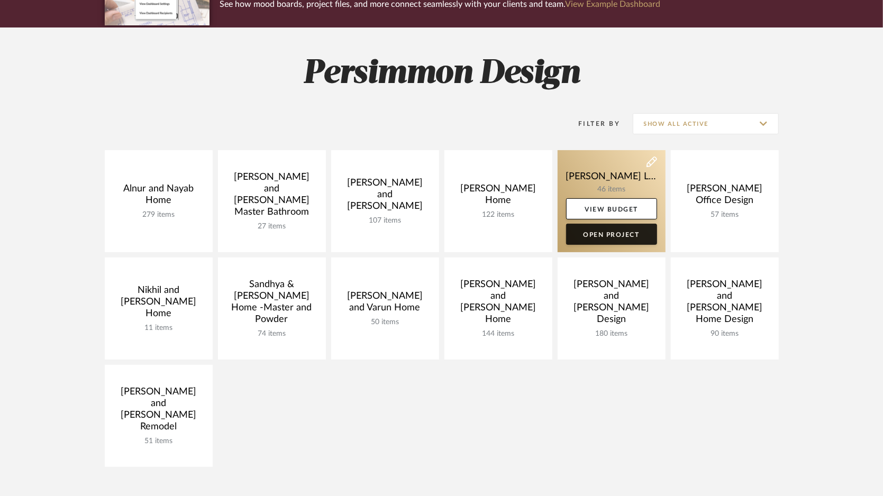
scroll to position [113, 0]
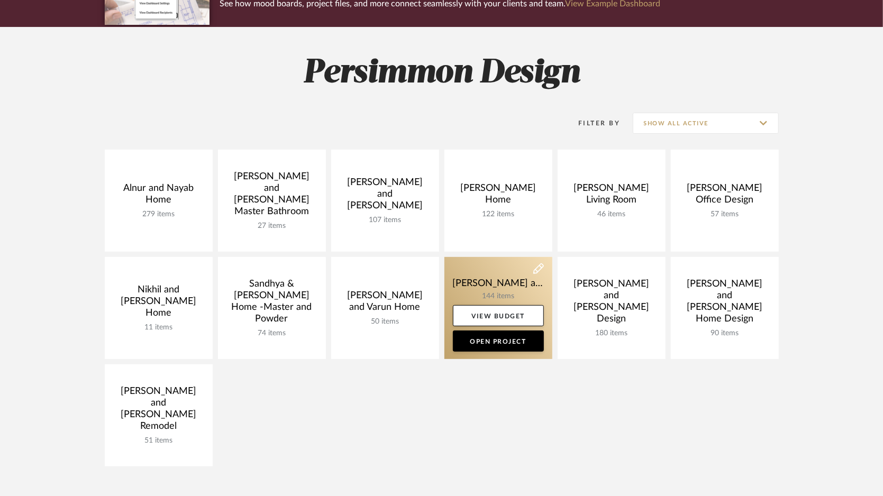
click at [491, 282] on link at bounding box center [499, 308] width 108 height 102
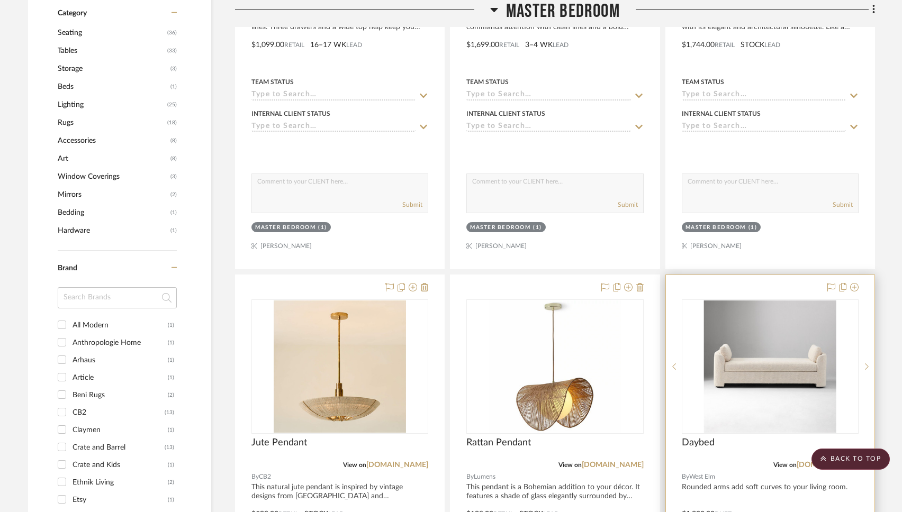
scroll to position [796, 0]
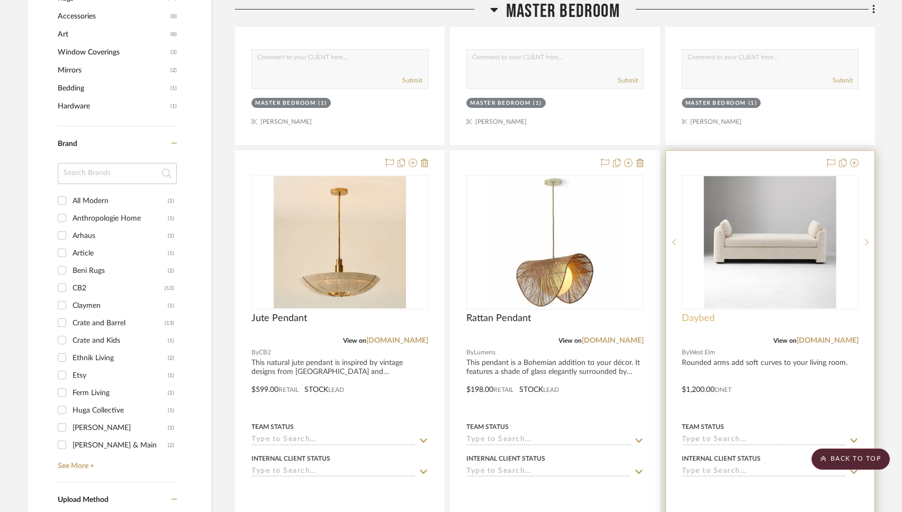
click at [710, 313] on span "Daybed" at bounding box center [698, 319] width 33 height 12
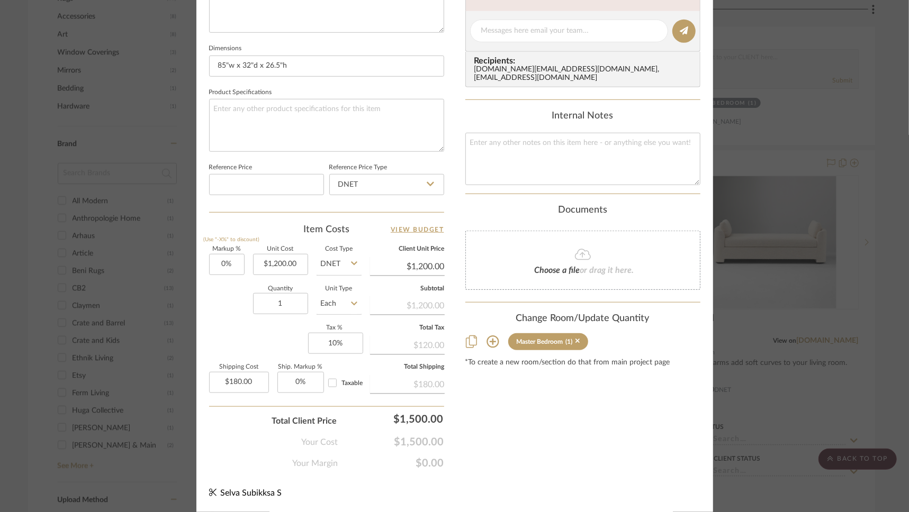
scroll to position [0, 0]
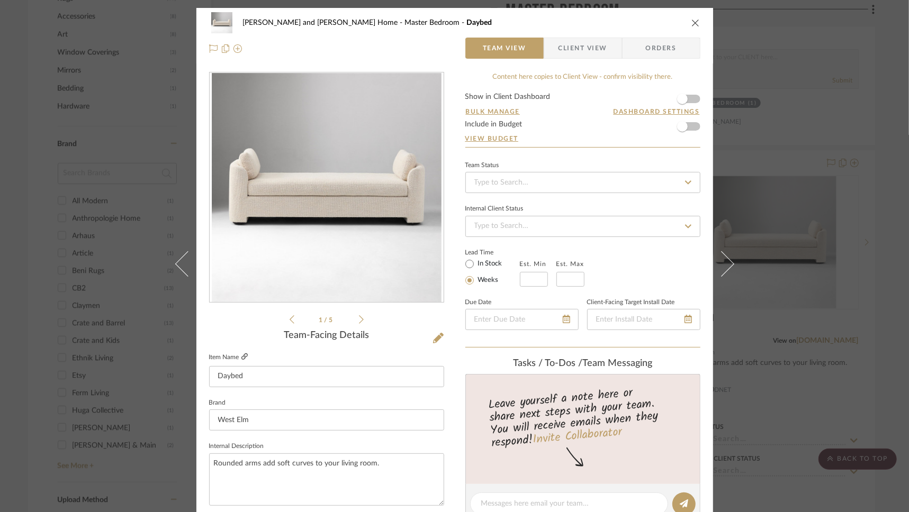
click at [241, 354] on fa-icon at bounding box center [244, 357] width 6 height 6
click at [691, 26] on icon "close" at bounding box center [695, 23] width 8 height 8
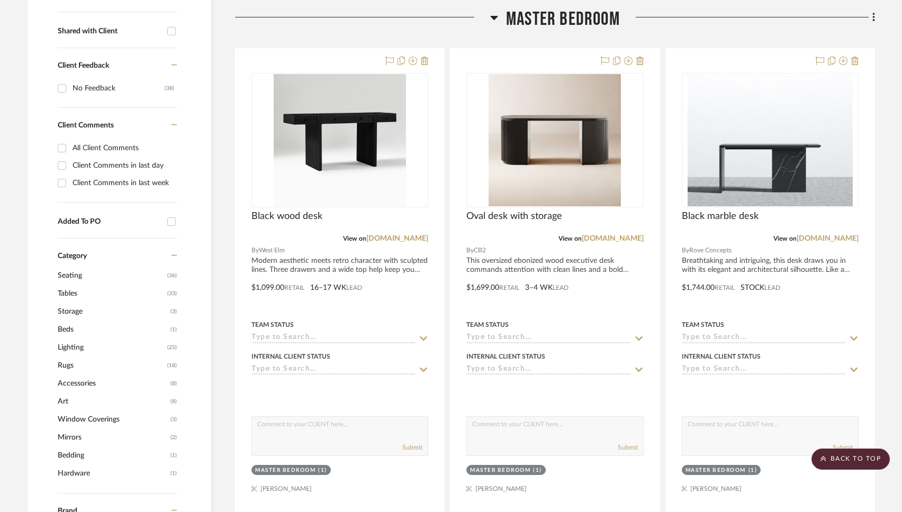
scroll to position [134, 0]
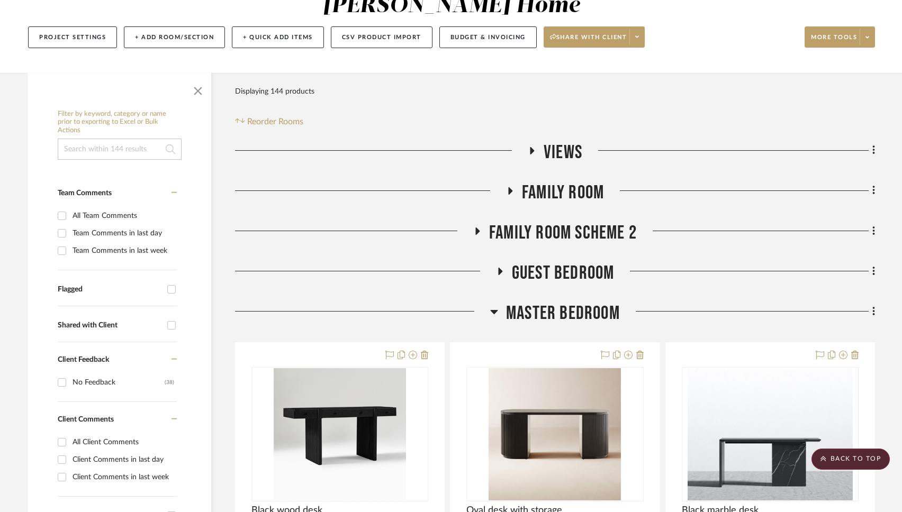
click at [496, 305] on icon at bounding box center [494, 311] width 8 height 13
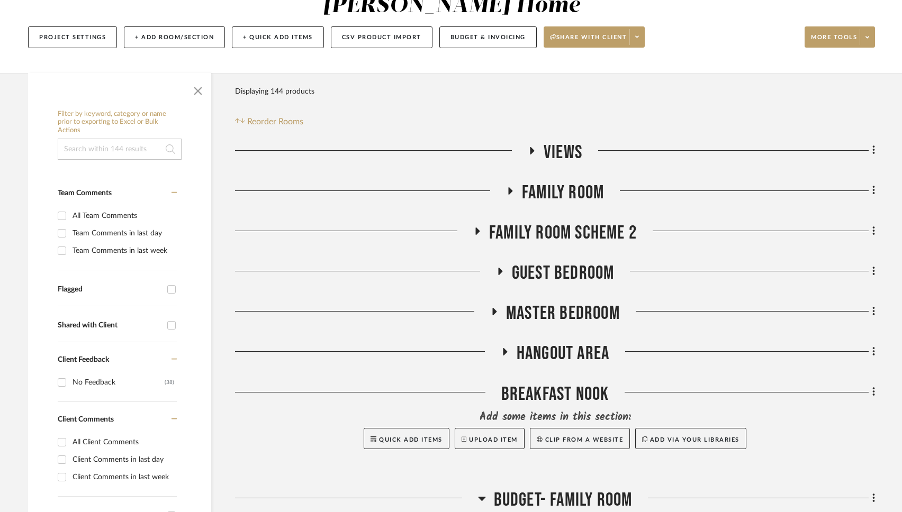
click at [511, 187] on icon at bounding box center [509, 191] width 13 height 8
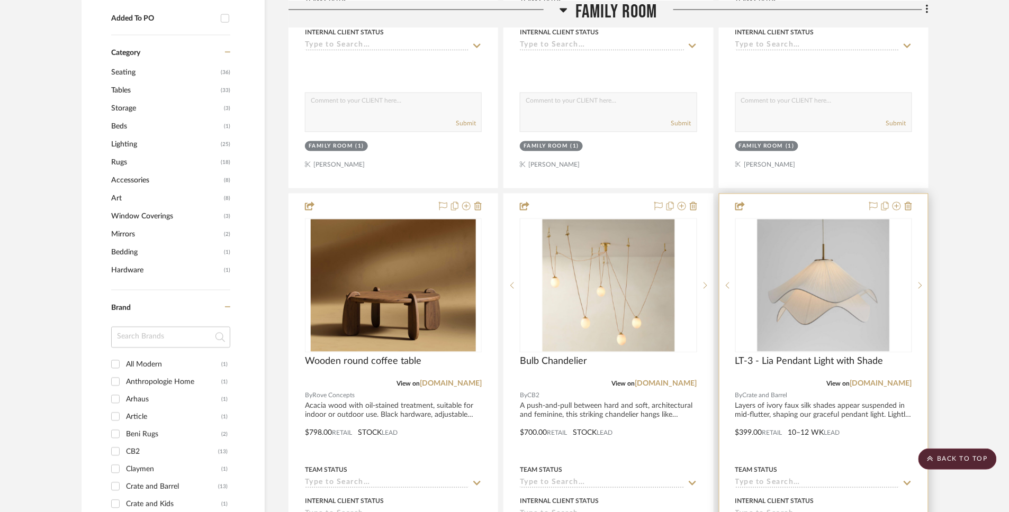
scroll to position [176, 0]
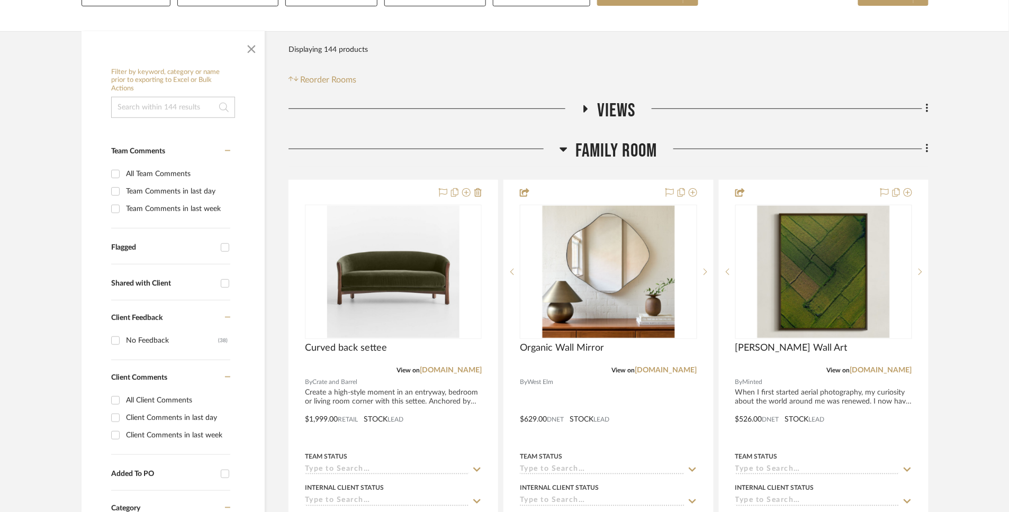
click at [563, 143] on icon at bounding box center [563, 149] width 8 height 13
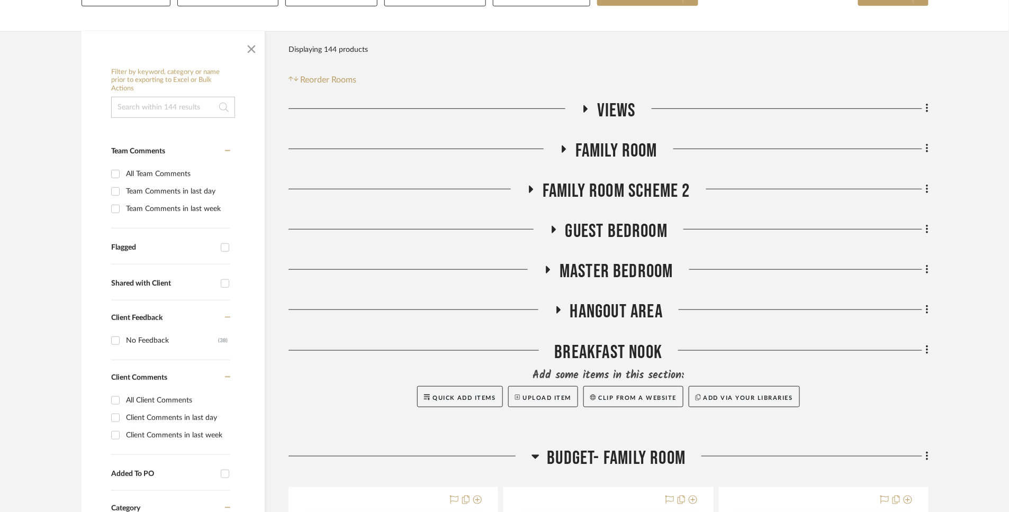
click at [563, 146] on icon at bounding box center [564, 149] width 4 height 7
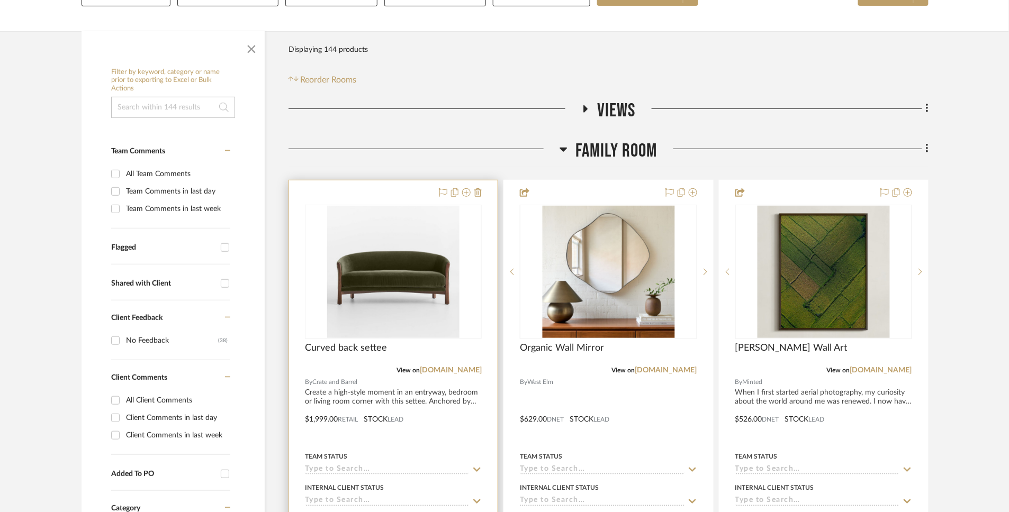
scroll to position [186, 0]
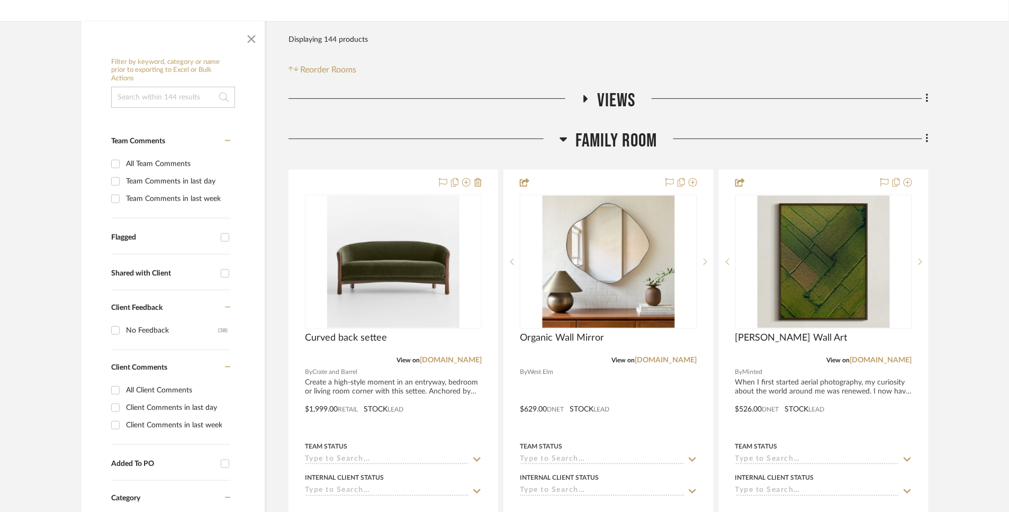
click at [565, 133] on icon at bounding box center [563, 139] width 8 height 13
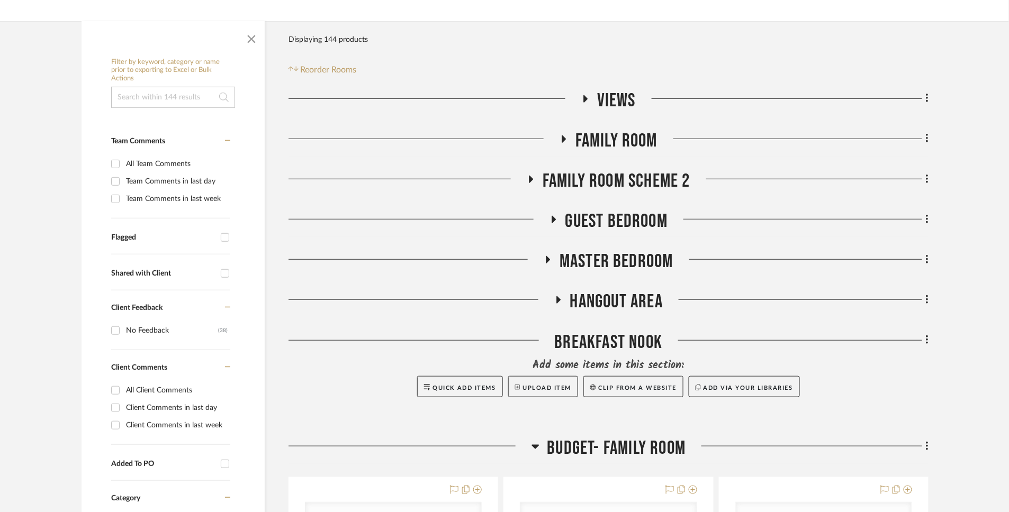
click at [532, 175] on icon at bounding box center [531, 179] width 13 height 8
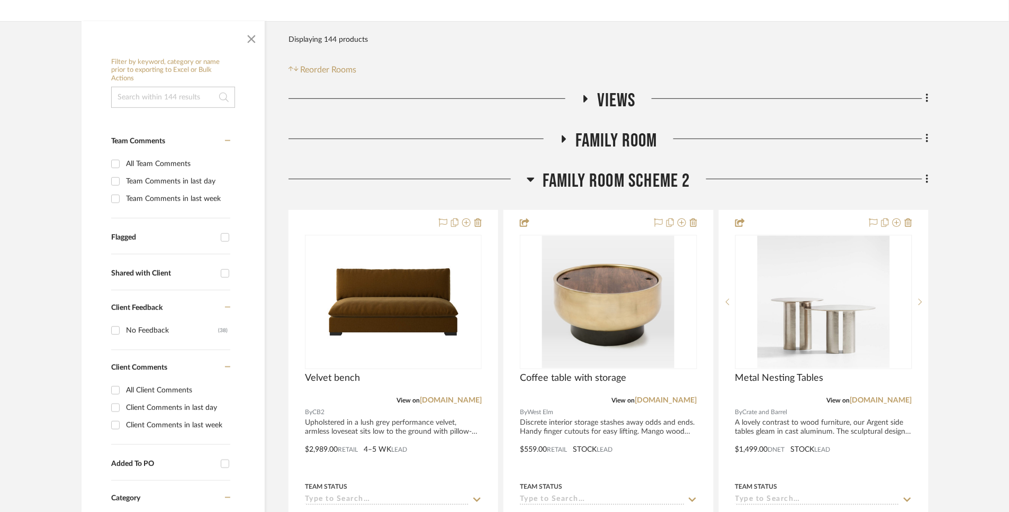
click at [532, 173] on icon at bounding box center [531, 179] width 8 height 13
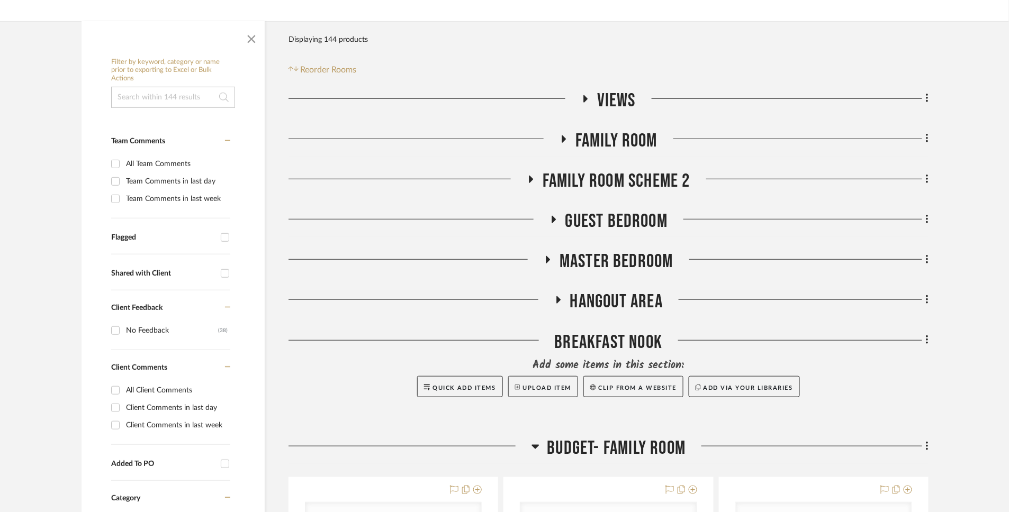
click at [548, 256] on icon at bounding box center [548, 259] width 4 height 7
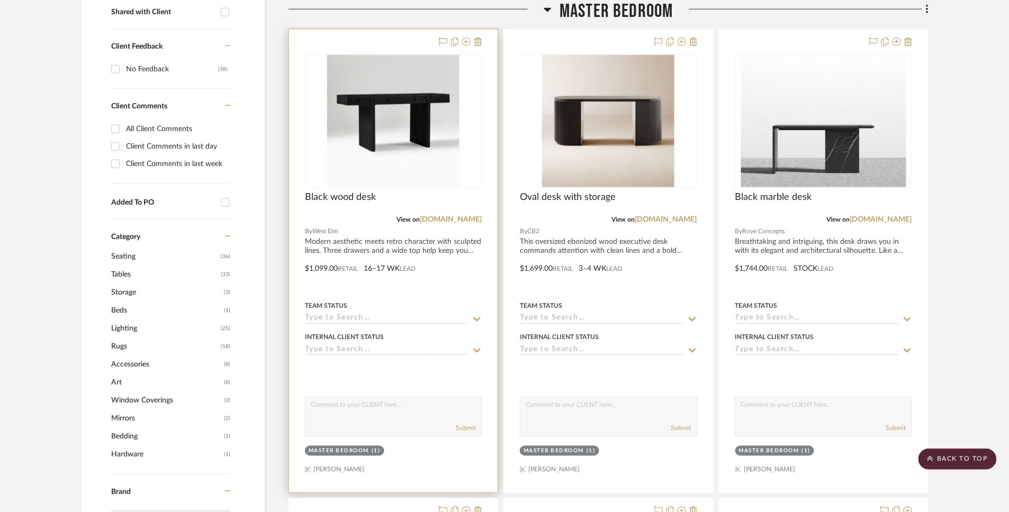
scroll to position [323, 0]
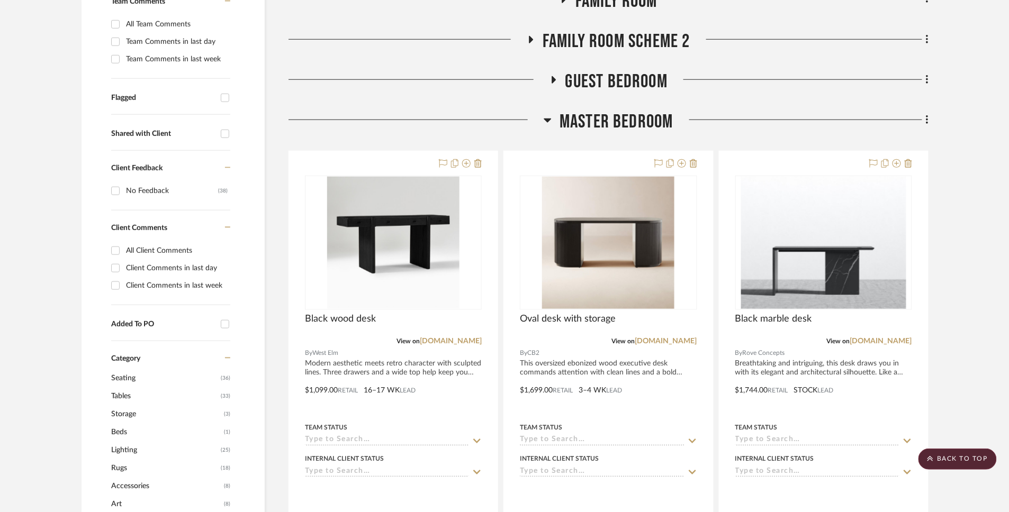
scroll to position [324, 0]
